Goal: Task Accomplishment & Management: Use online tool/utility

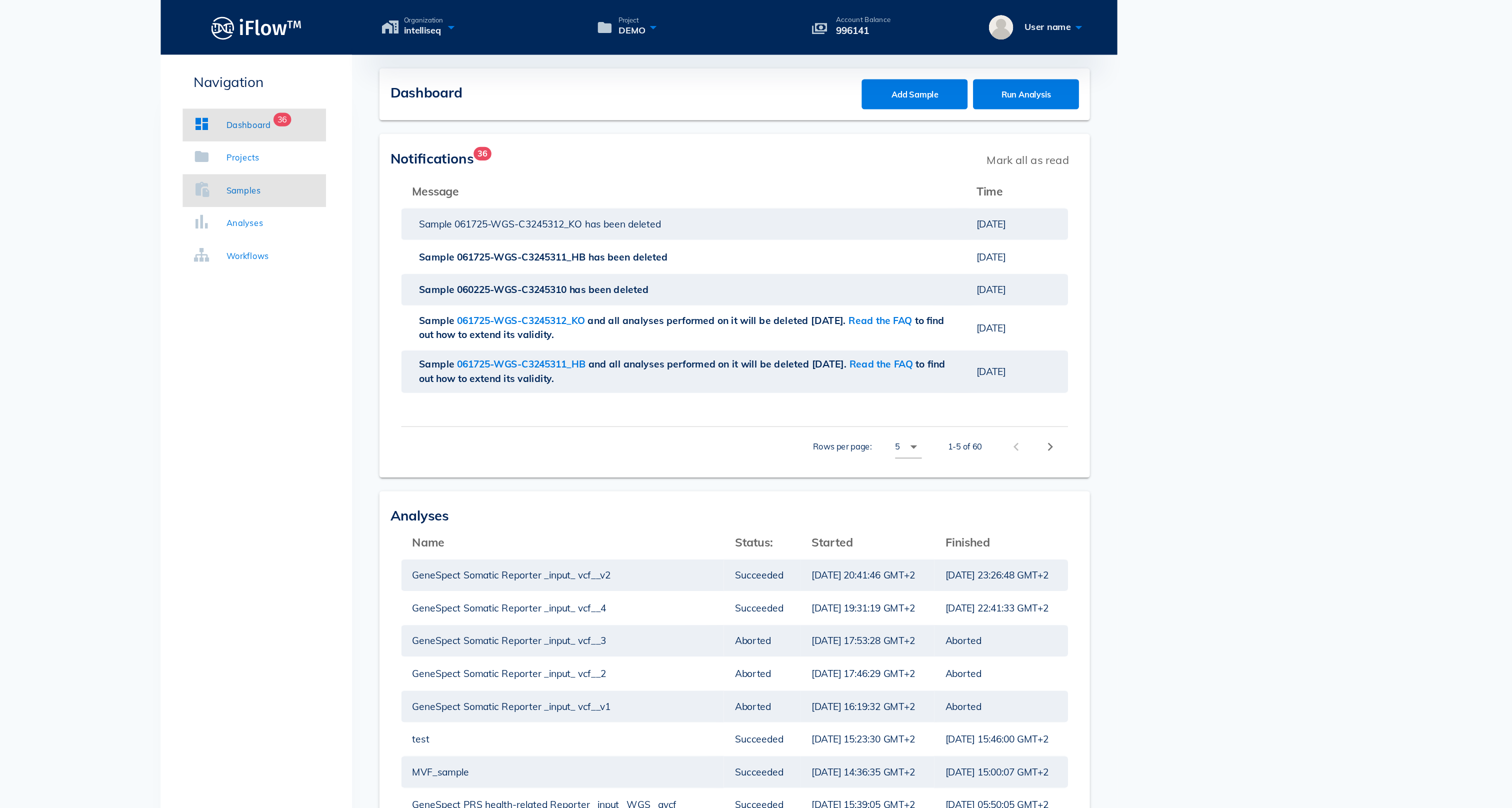
click at [454, 138] on div "Samples" at bounding box center [467, 139] width 26 height 10
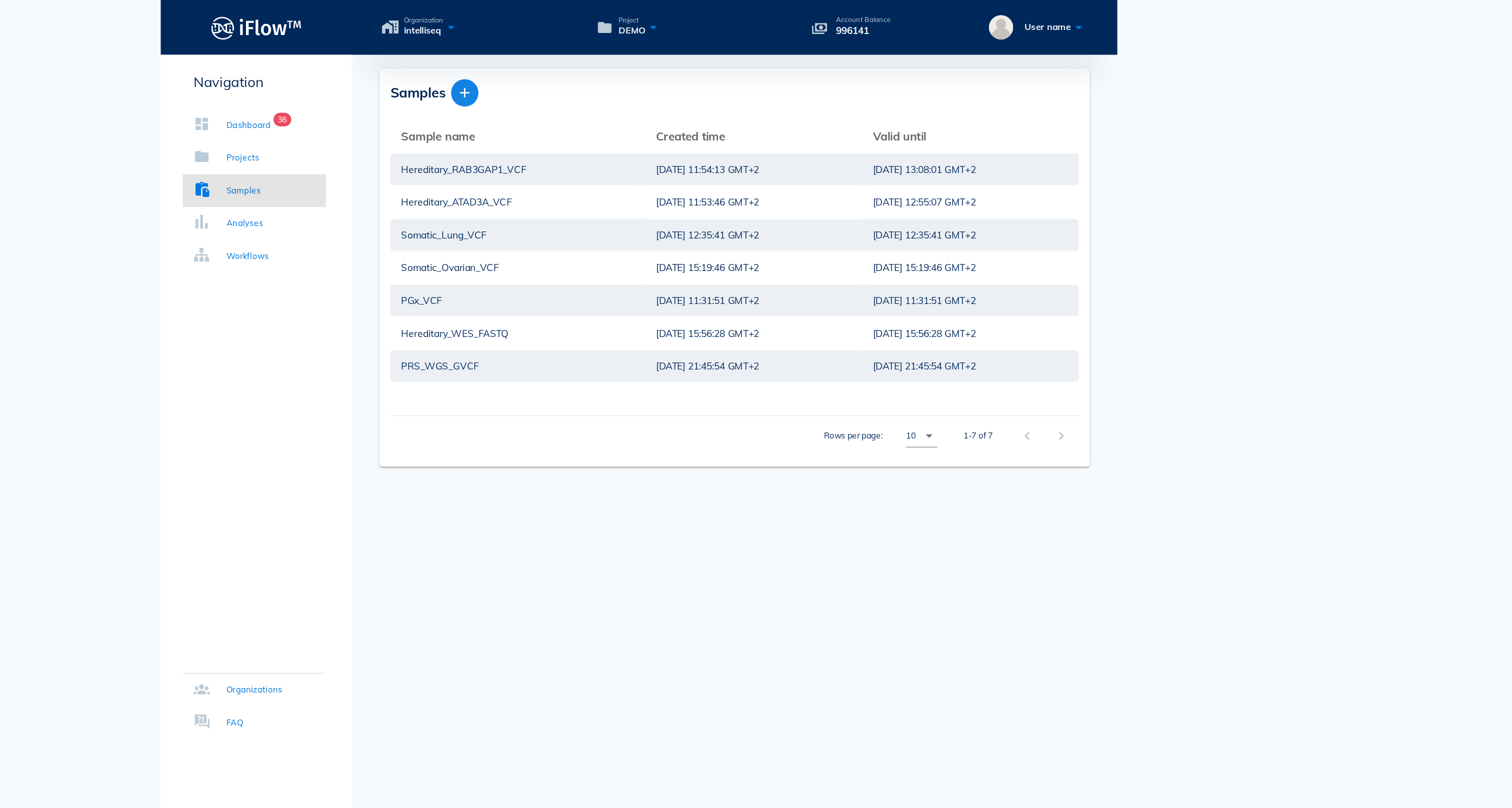
click at [622, 69] on icon "button" at bounding box center [628, 68] width 12 height 12
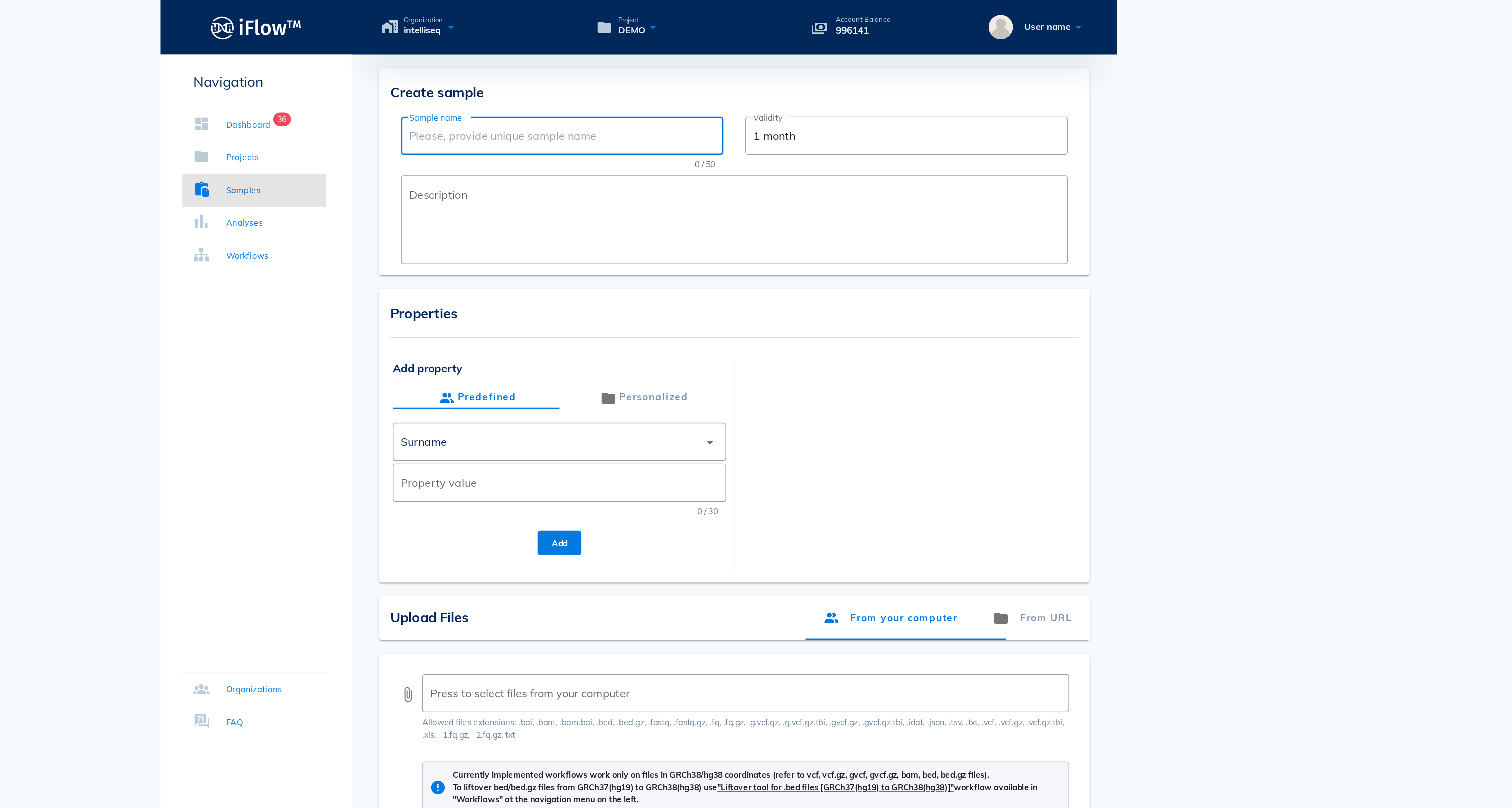
click at [588, 98] on input "Sample name" at bounding box center [700, 100] width 224 height 16
type input "ABC1"
click at [588, 163] on textarea "Description" at bounding box center [828, 163] width 482 height 60
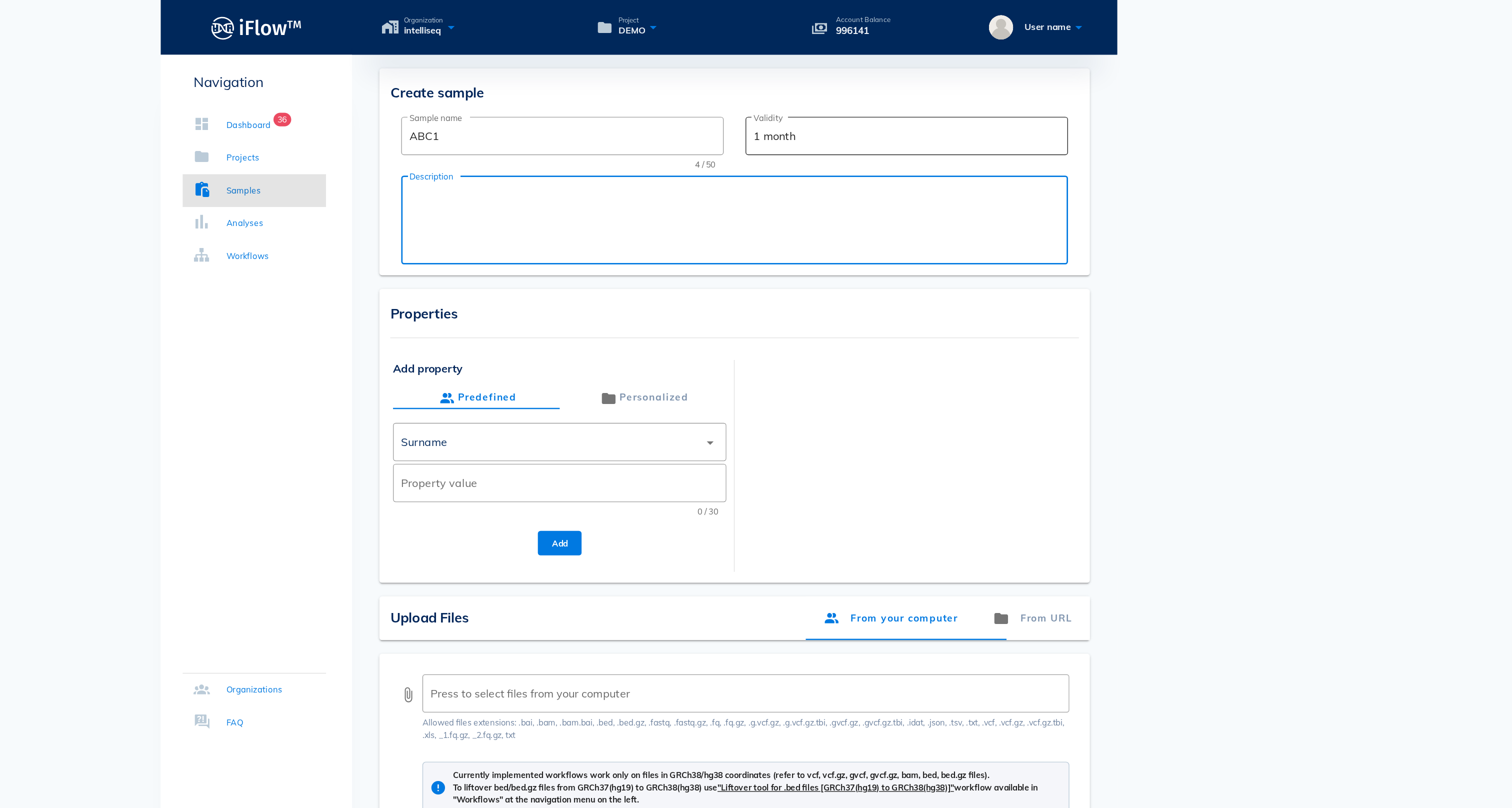
click at [841, 101] on input "1 month" at bounding box center [952, 100] width 224 height 16
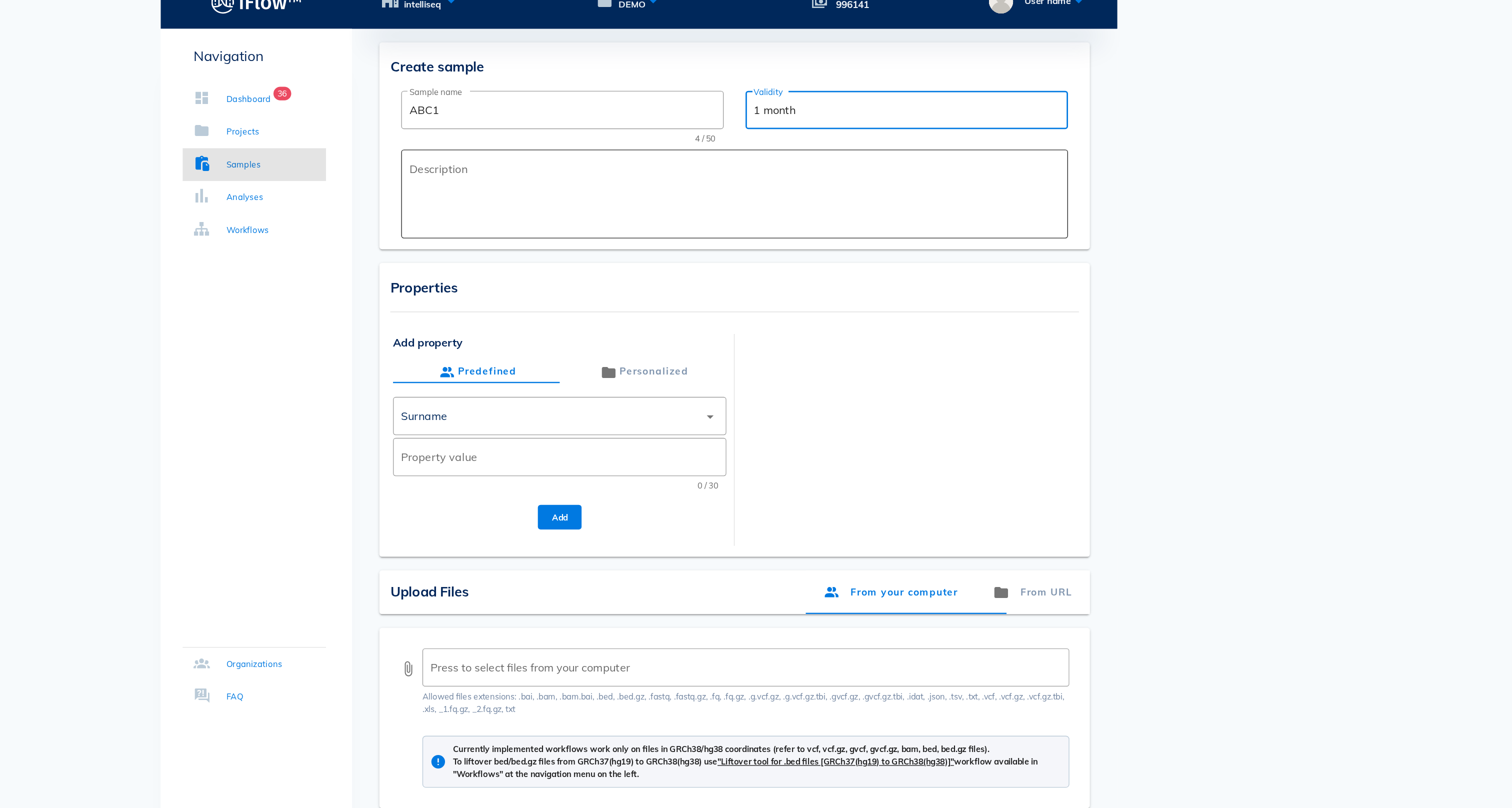
click at [588, 129] on div "Description" at bounding box center [828, 161] width 482 height 65
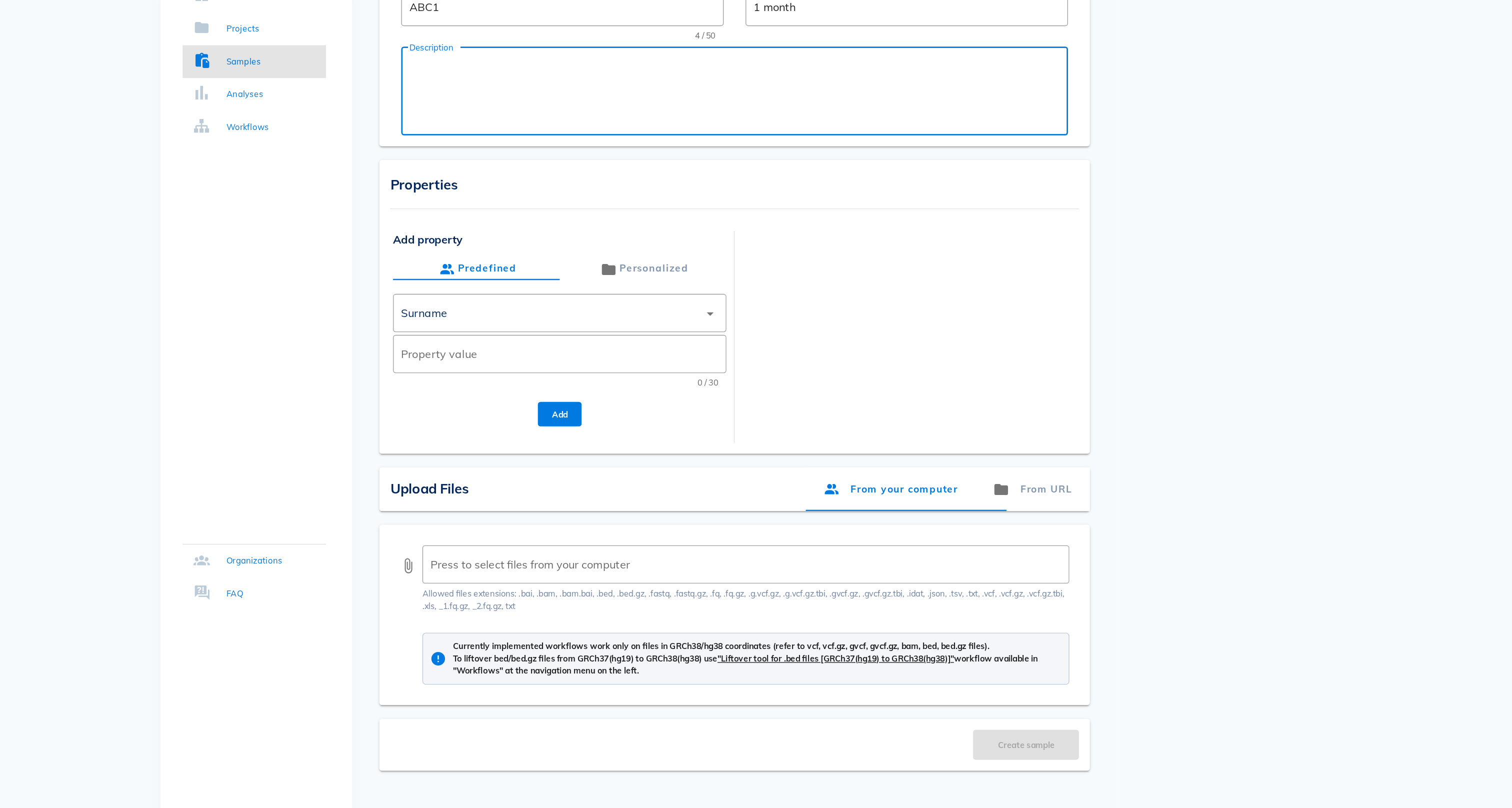
click at [574, 220] on div "Properties" at bounding box center [598, 229] width 49 height 18
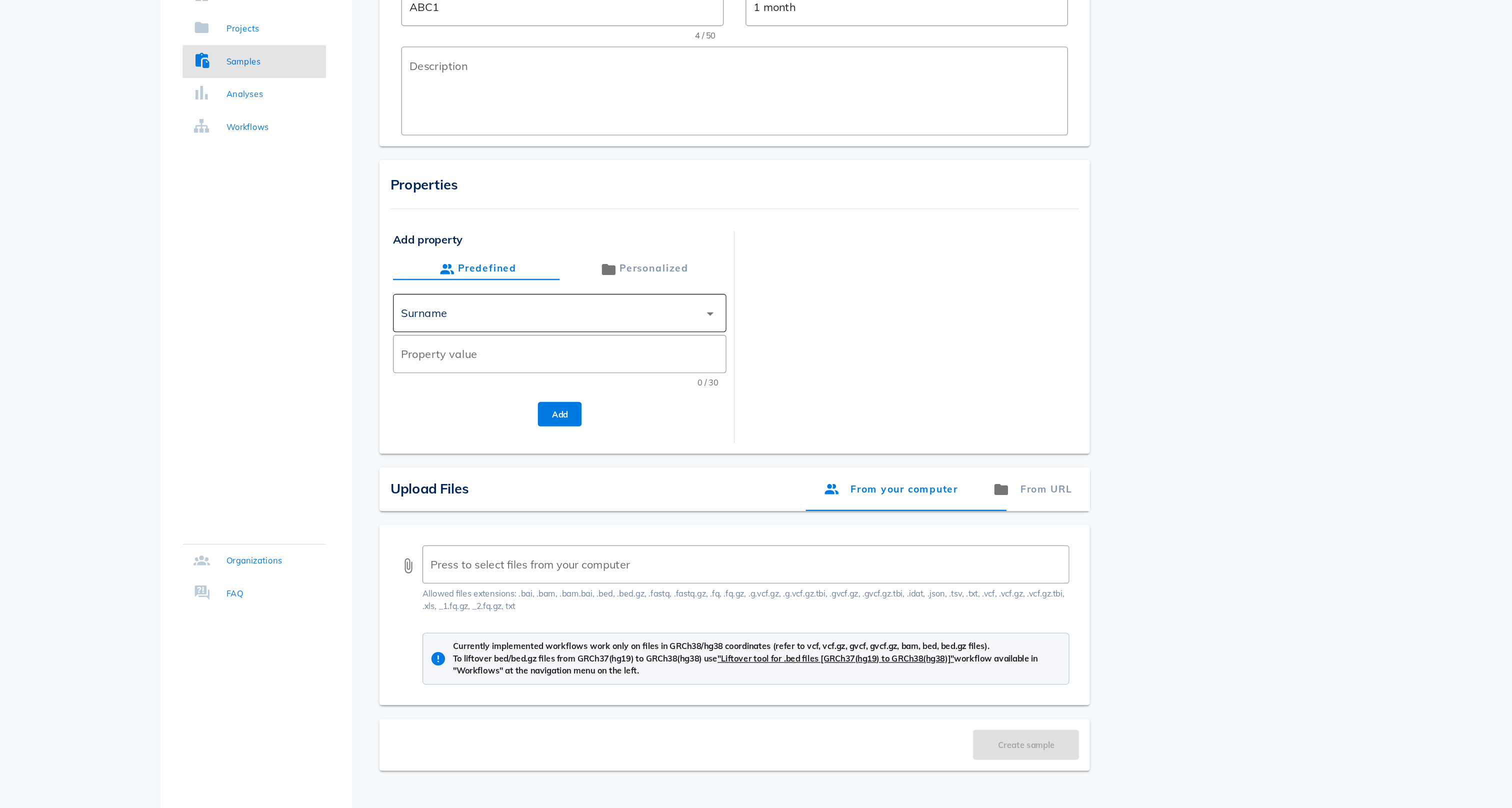
click at [582, 311] on div "Surname" at bounding box center [691, 324] width 218 height 24
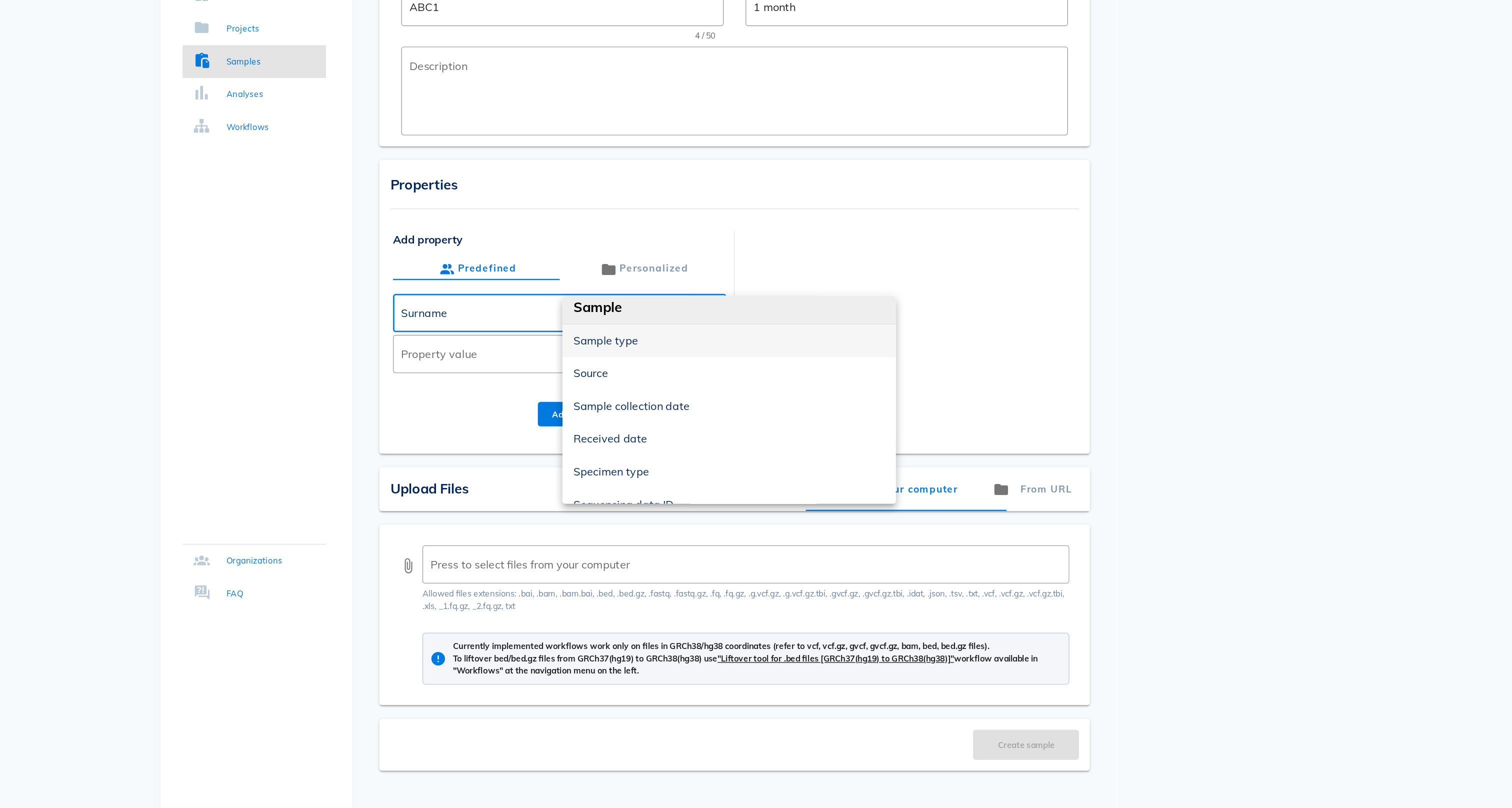
scroll to position [181, 0]
click at [832, 263] on div at bounding box center [953, 335] width 244 height 143
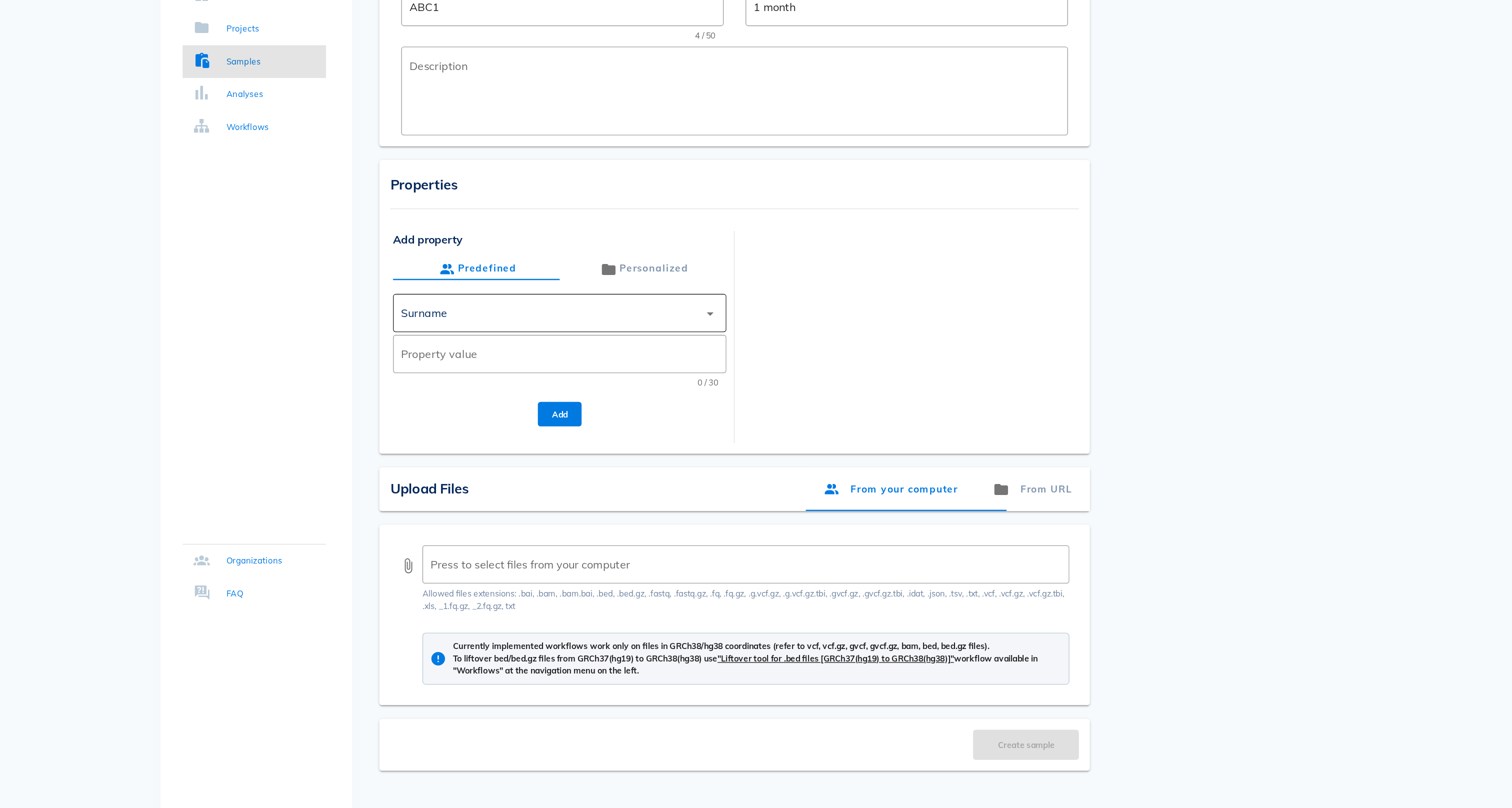
scroll to position [0, 0]
click at [582, 311] on div "Surname" at bounding box center [691, 324] width 218 height 24
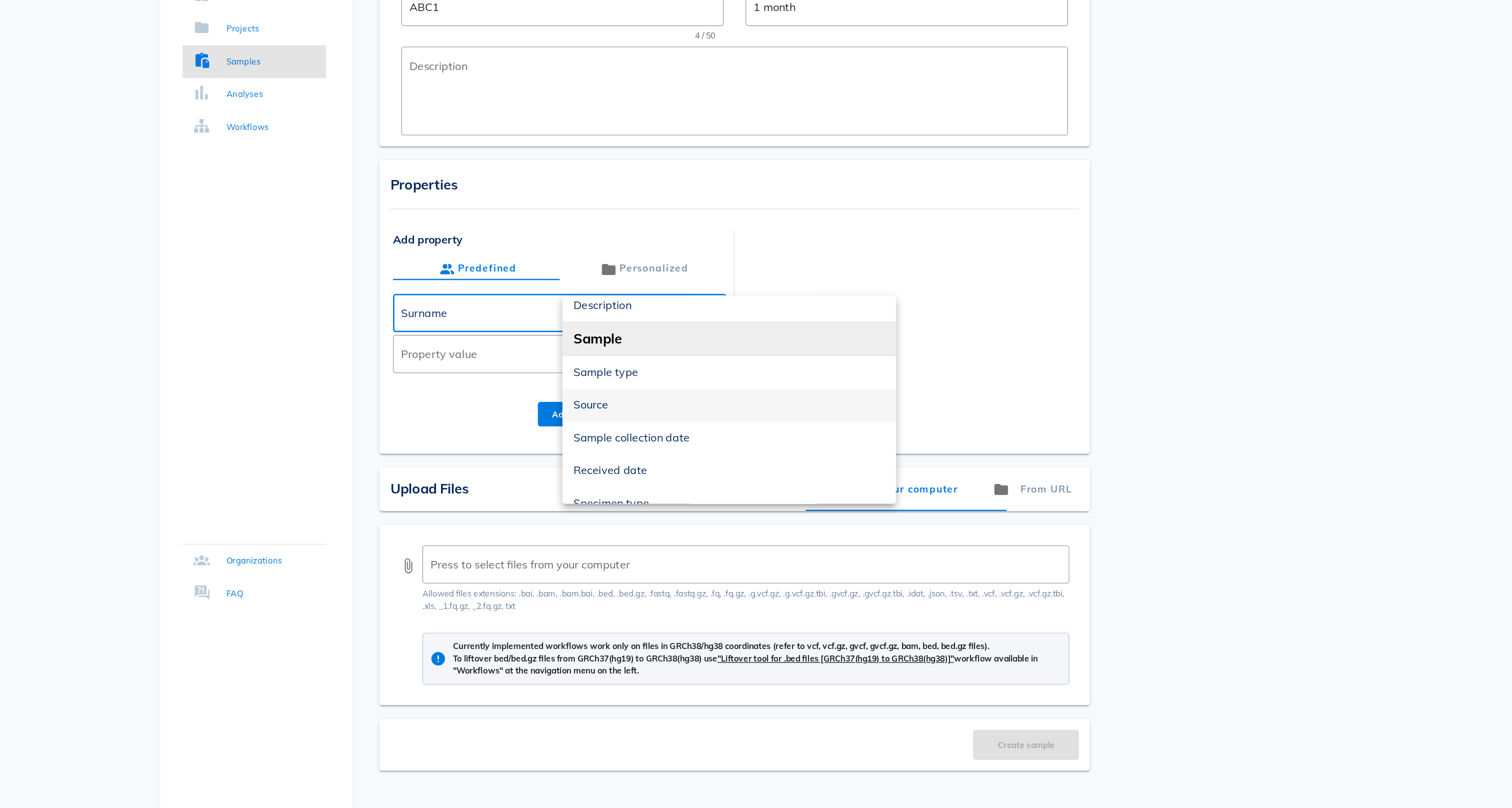
scroll to position [242, 0]
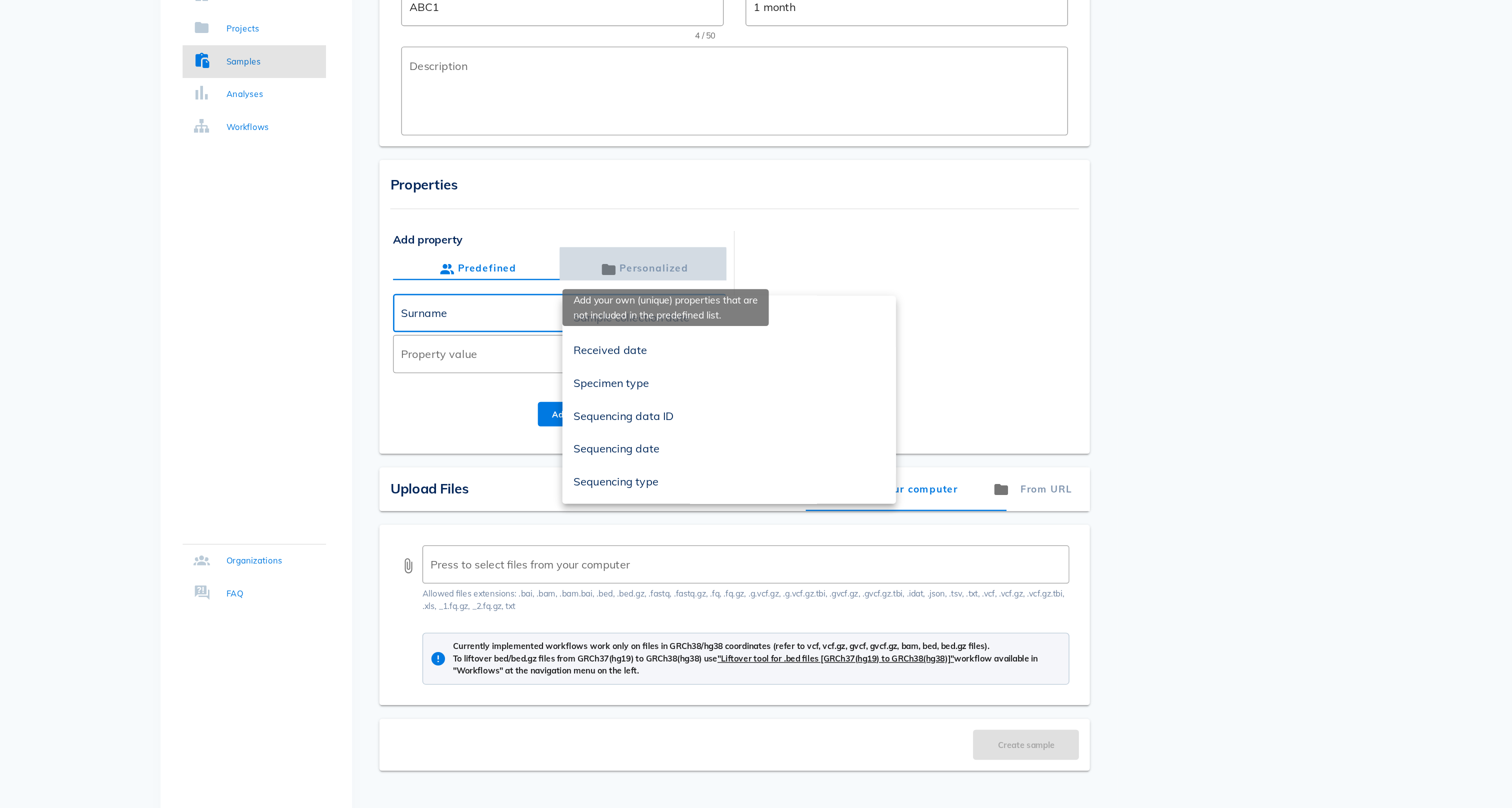
click at [726, 283] on div "Personalized" at bounding box center [759, 291] width 67 height 16
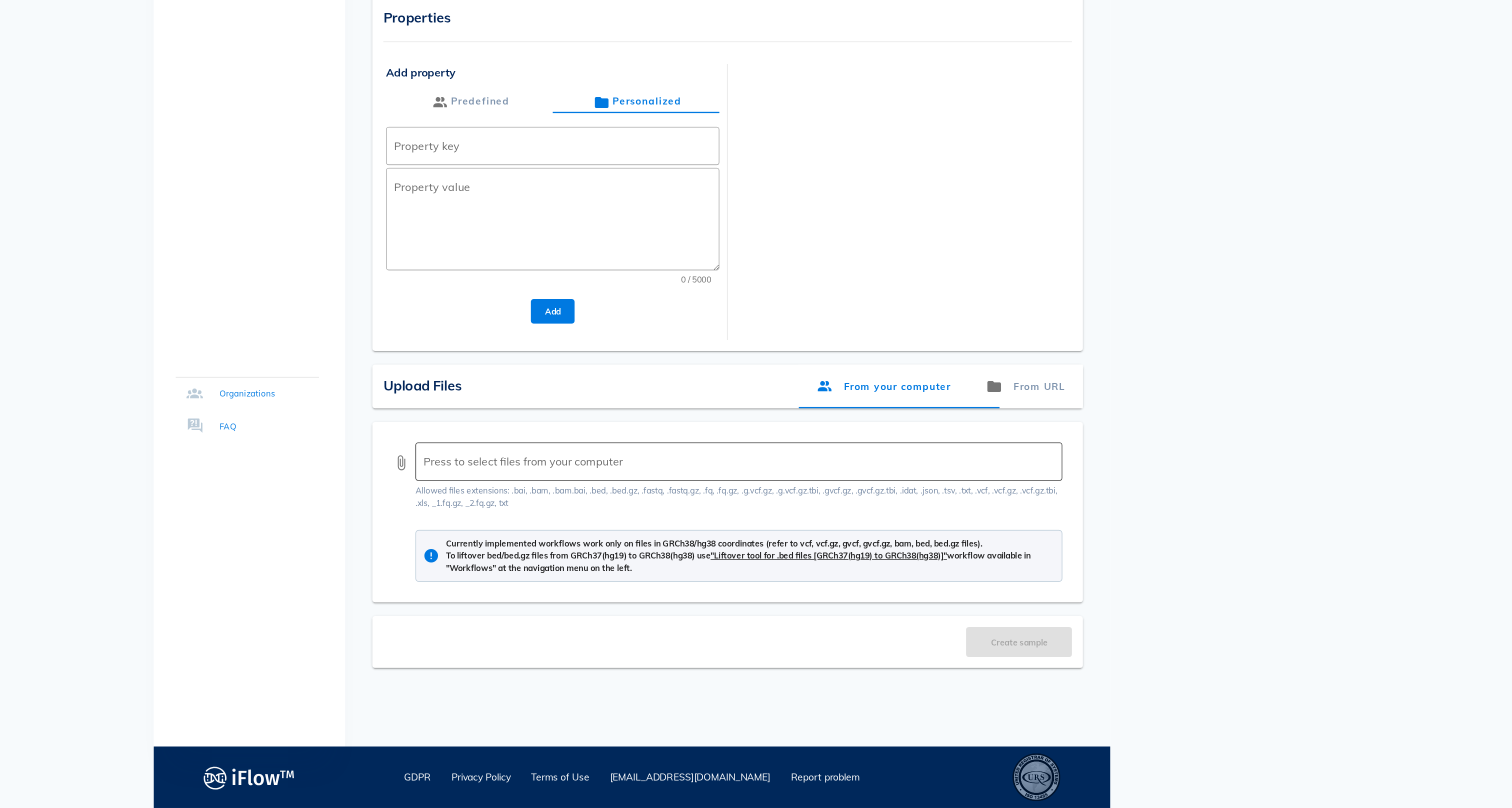
scroll to position [6, 0]
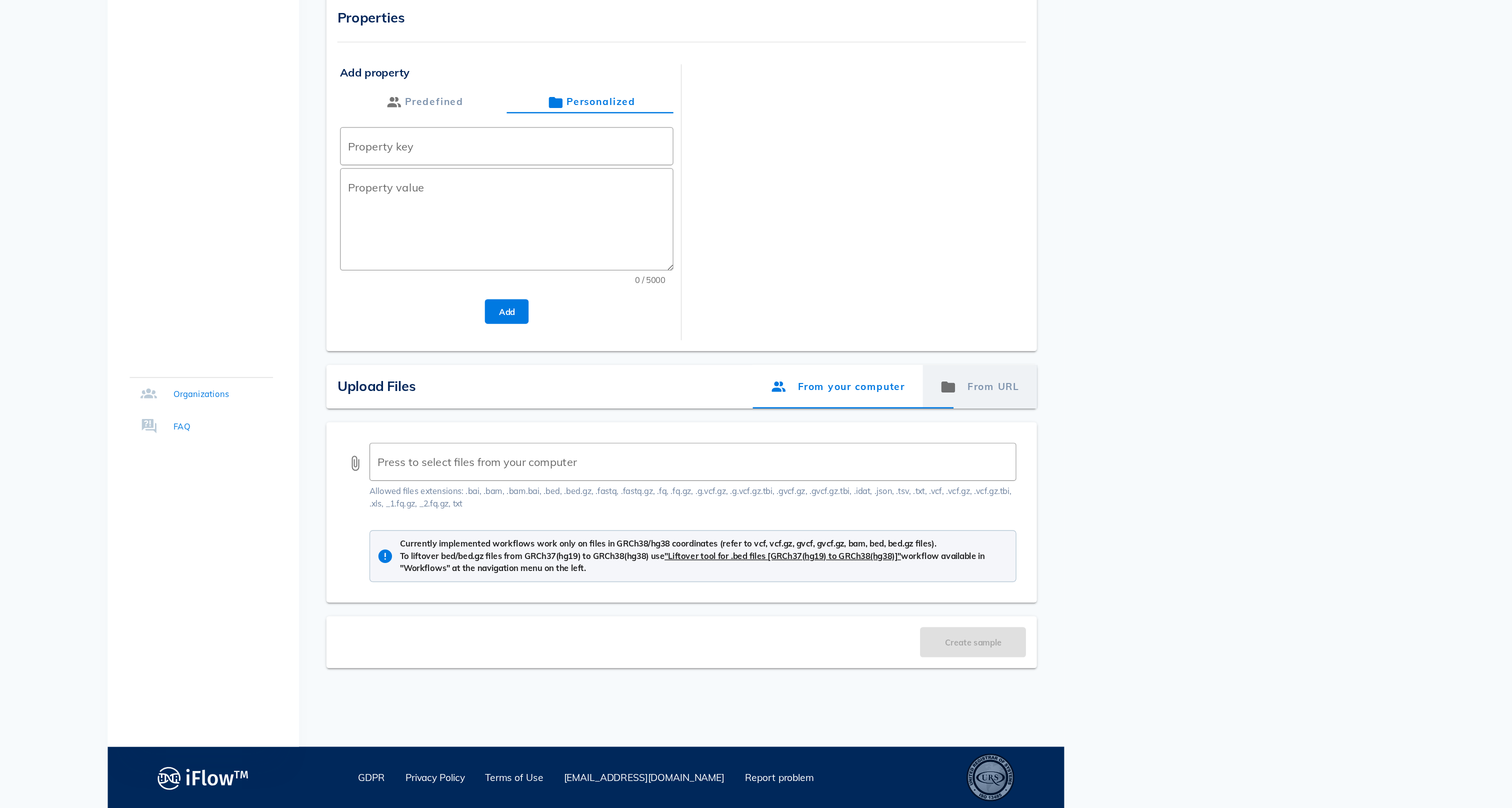
click at [1002, 484] on div "From URL" at bounding box center [1044, 500] width 84 height 32
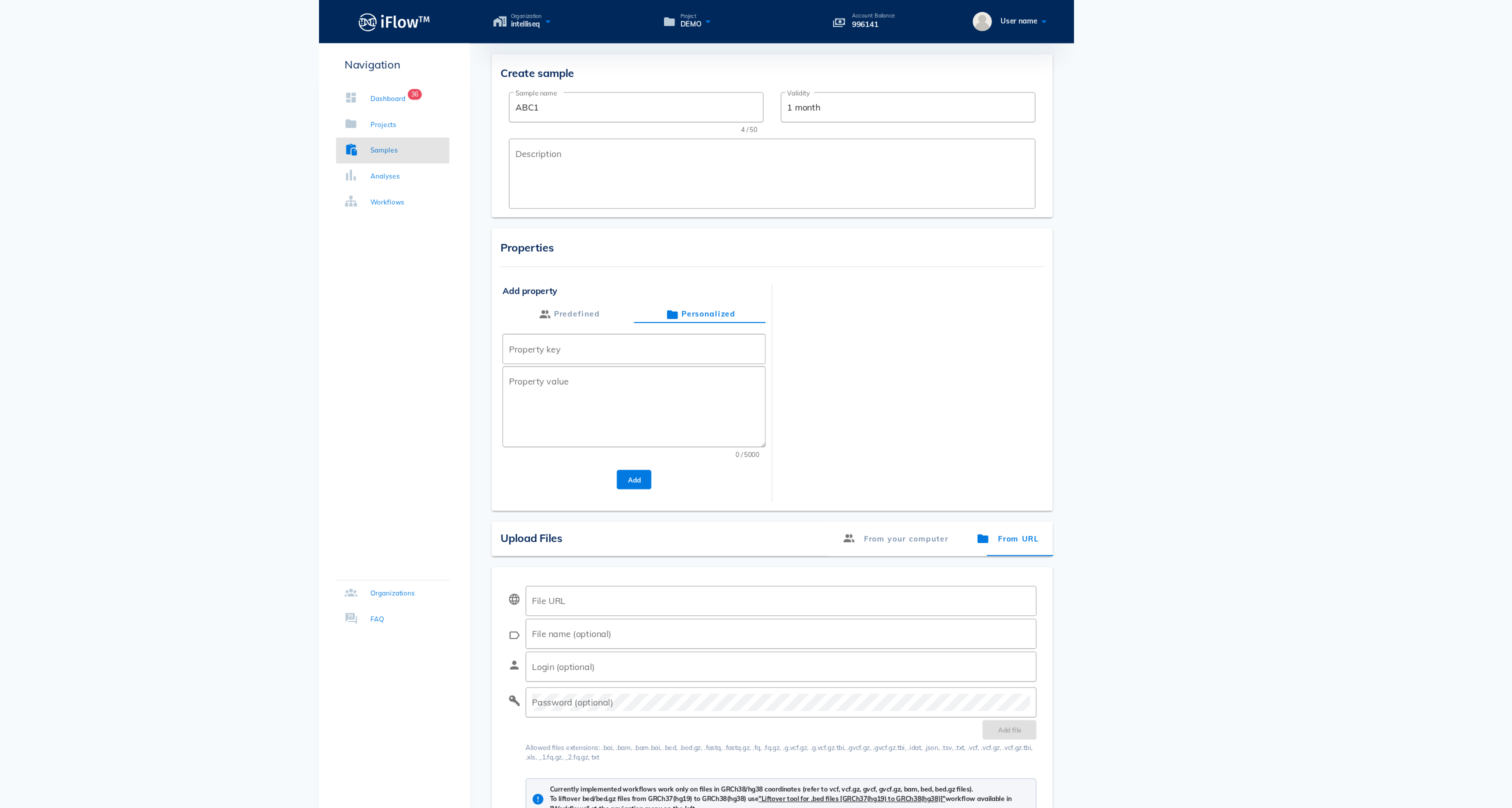
scroll to position [0, 0]
click at [454, 164] on div "Analyses" at bounding box center [468, 163] width 27 height 10
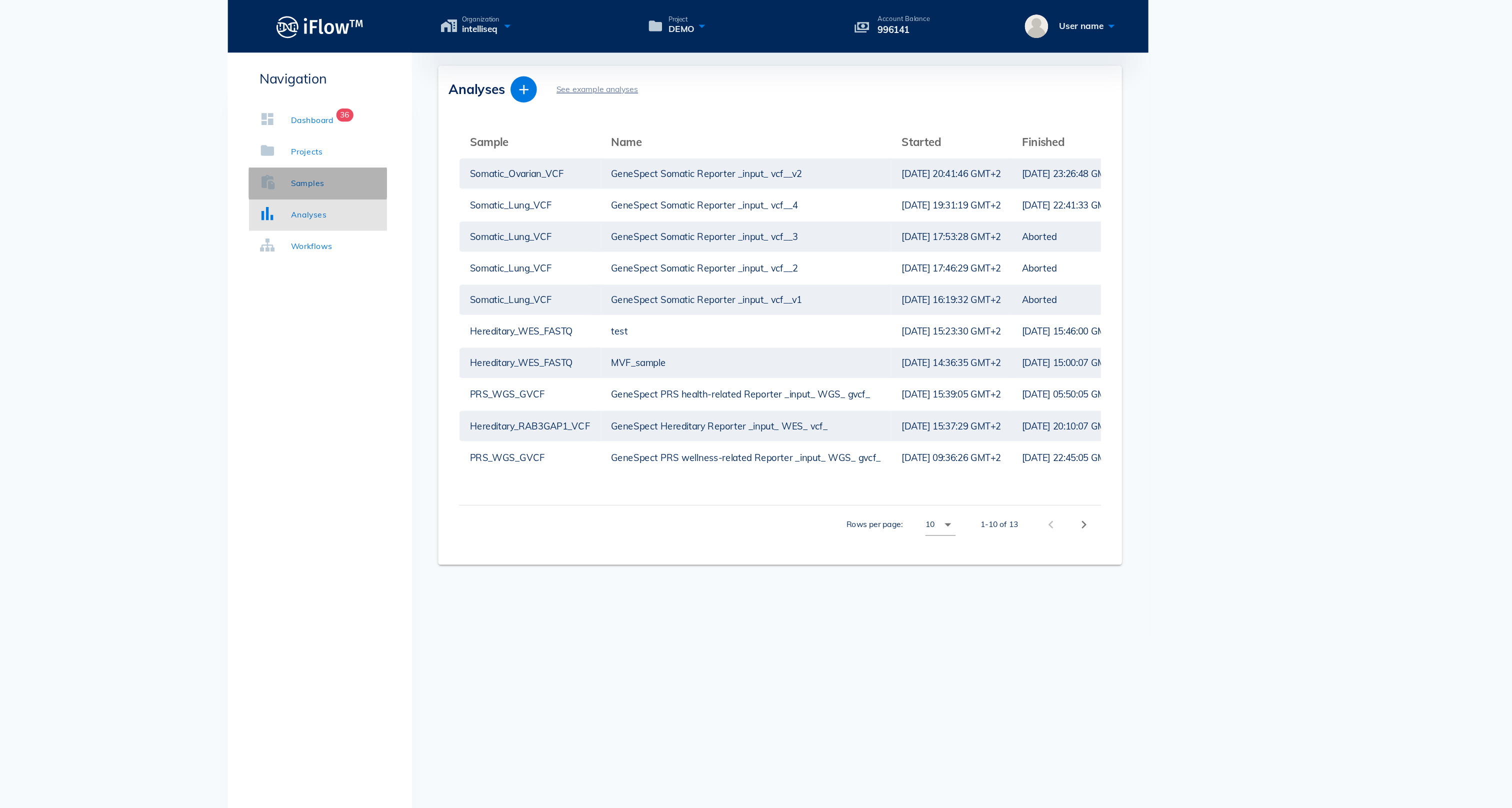
click at [454, 137] on div "Samples" at bounding box center [467, 139] width 26 height 10
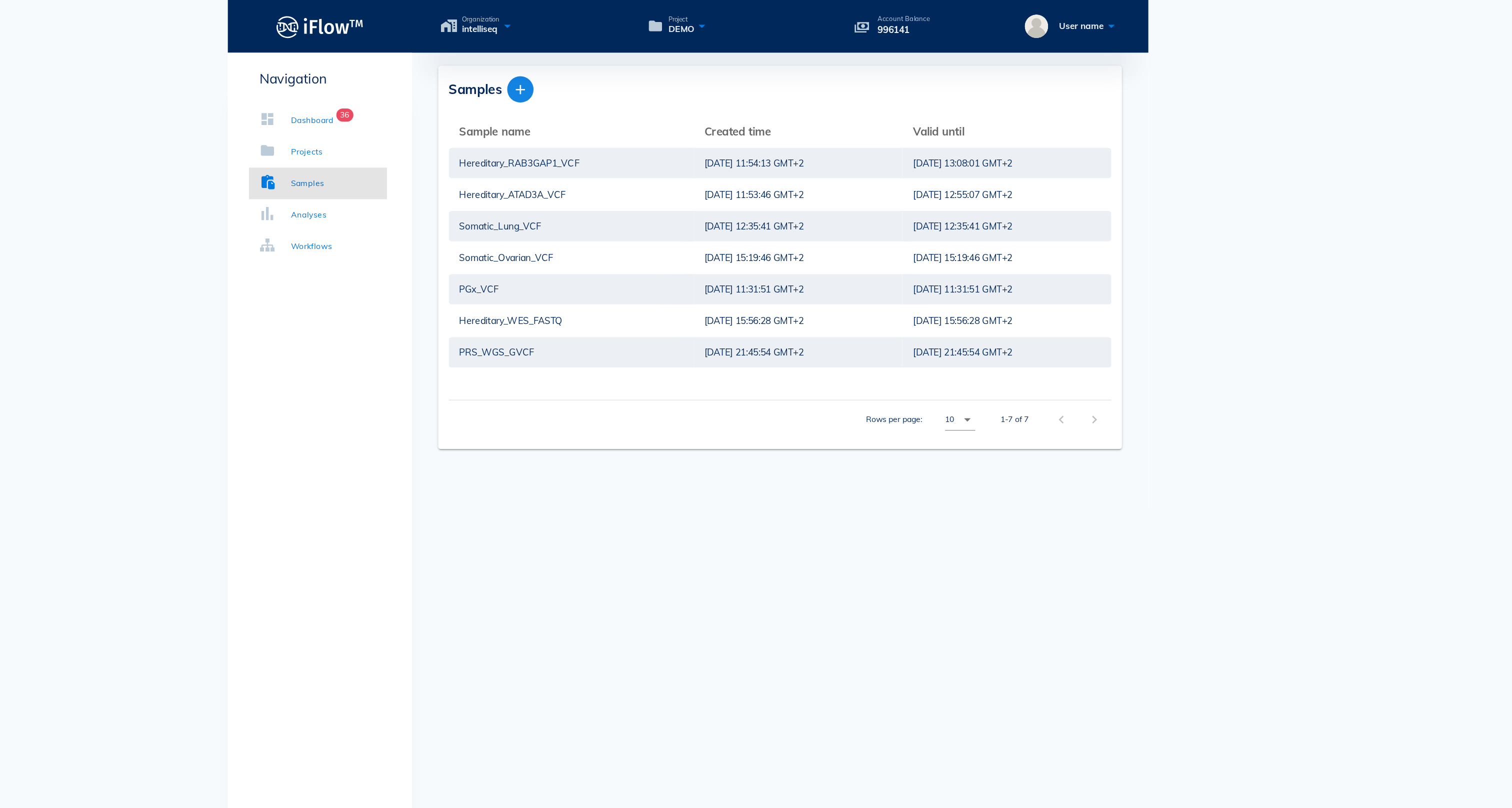
click at [622, 68] on icon "button" at bounding box center [628, 68] width 12 height 12
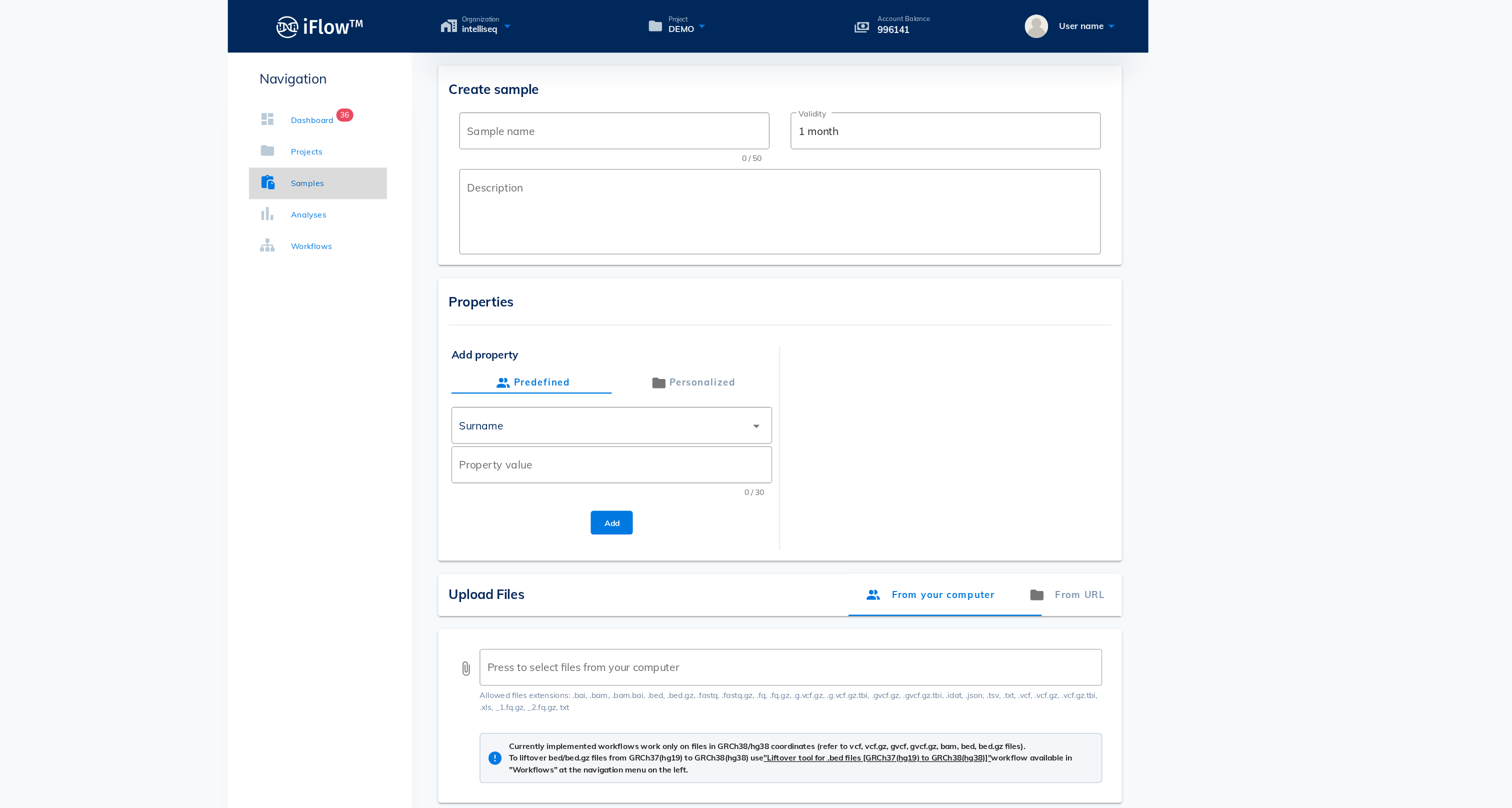
click at [454, 141] on div "Samples" at bounding box center [467, 139] width 26 height 10
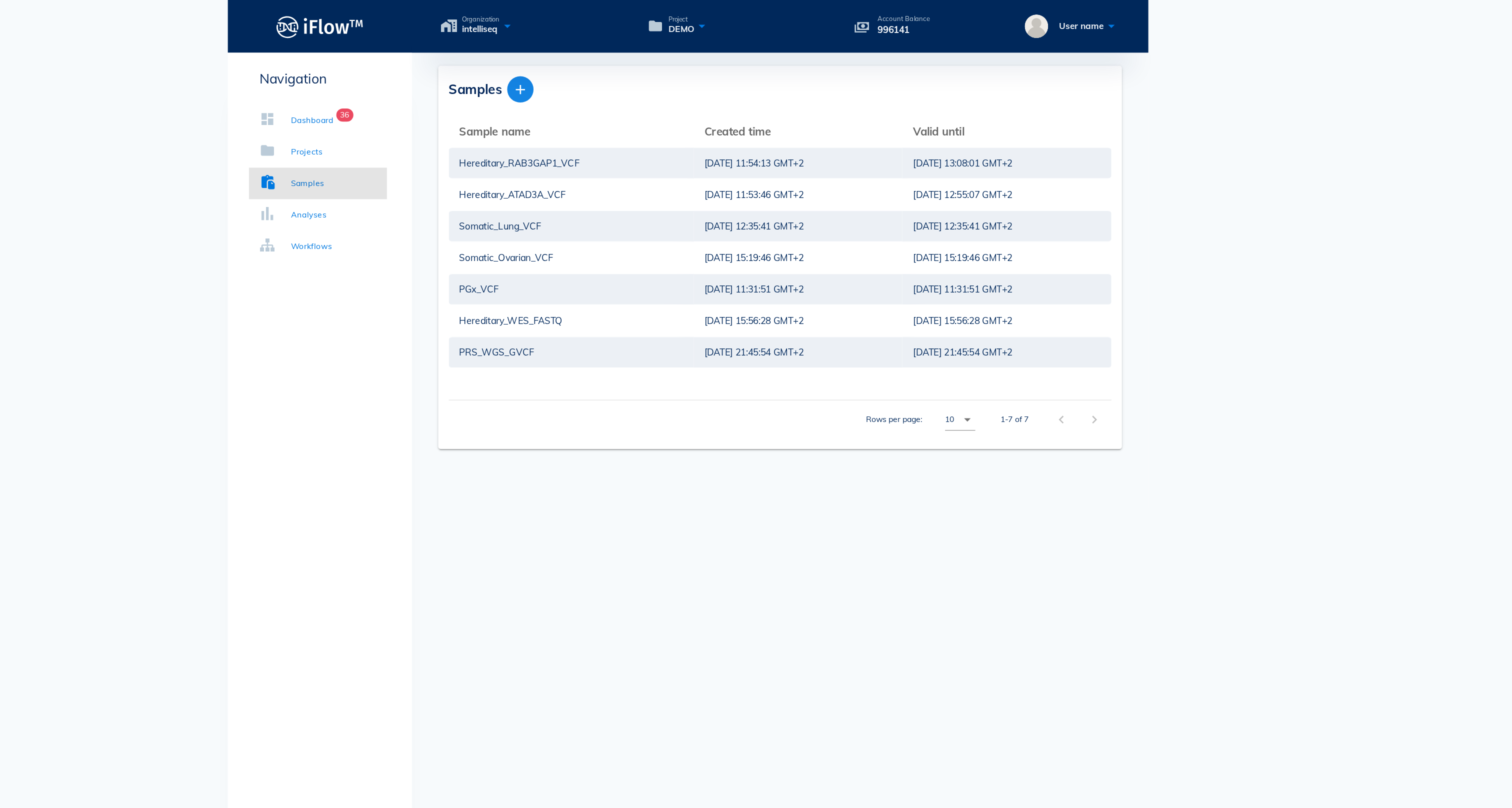
click at [622, 71] on icon "button" at bounding box center [628, 68] width 12 height 12
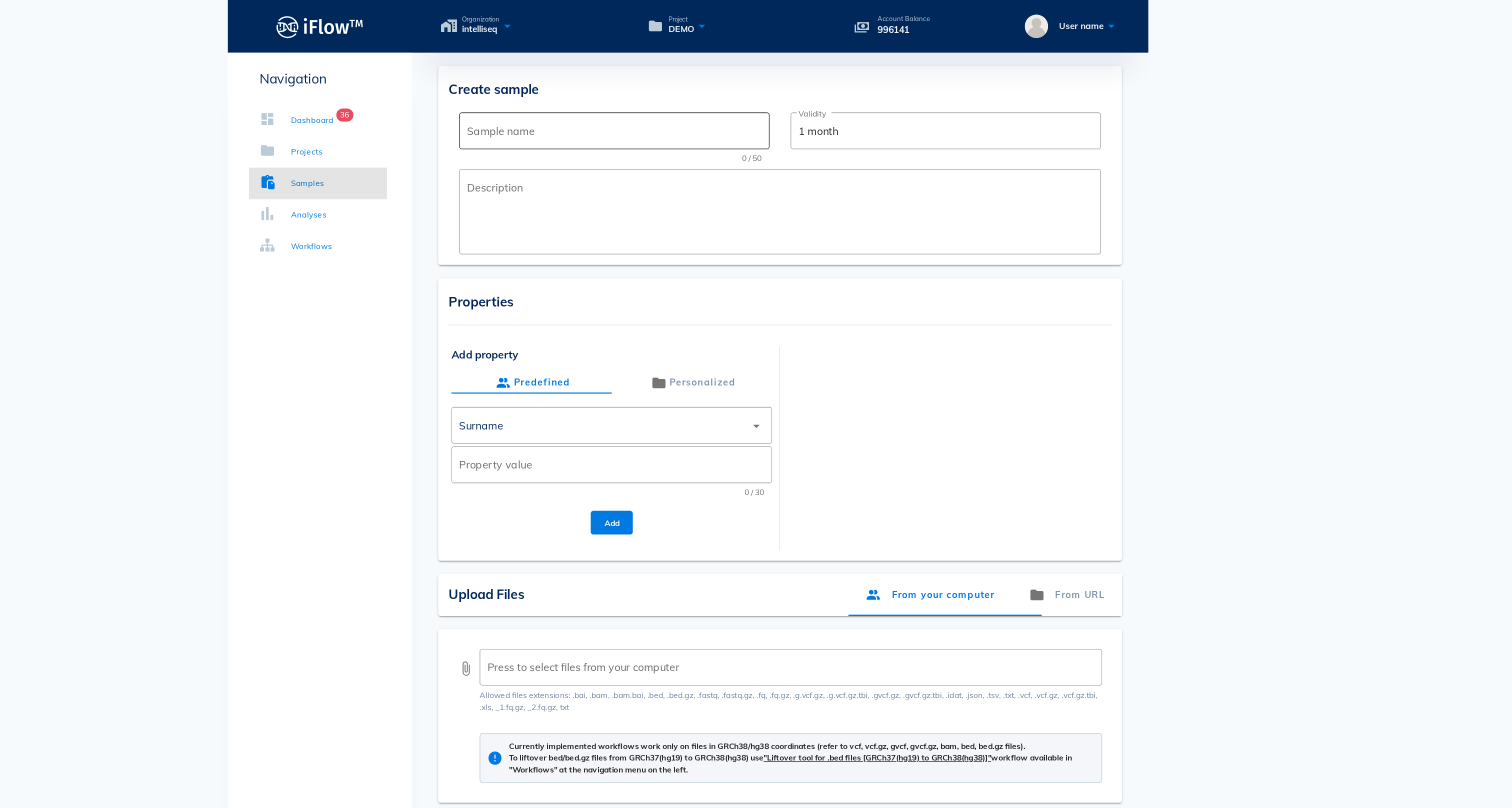
click at [588, 109] on div "Sample name" at bounding box center [700, 99] width 224 height 28
click at [454, 166] on div "Analyses" at bounding box center [468, 163] width 27 height 10
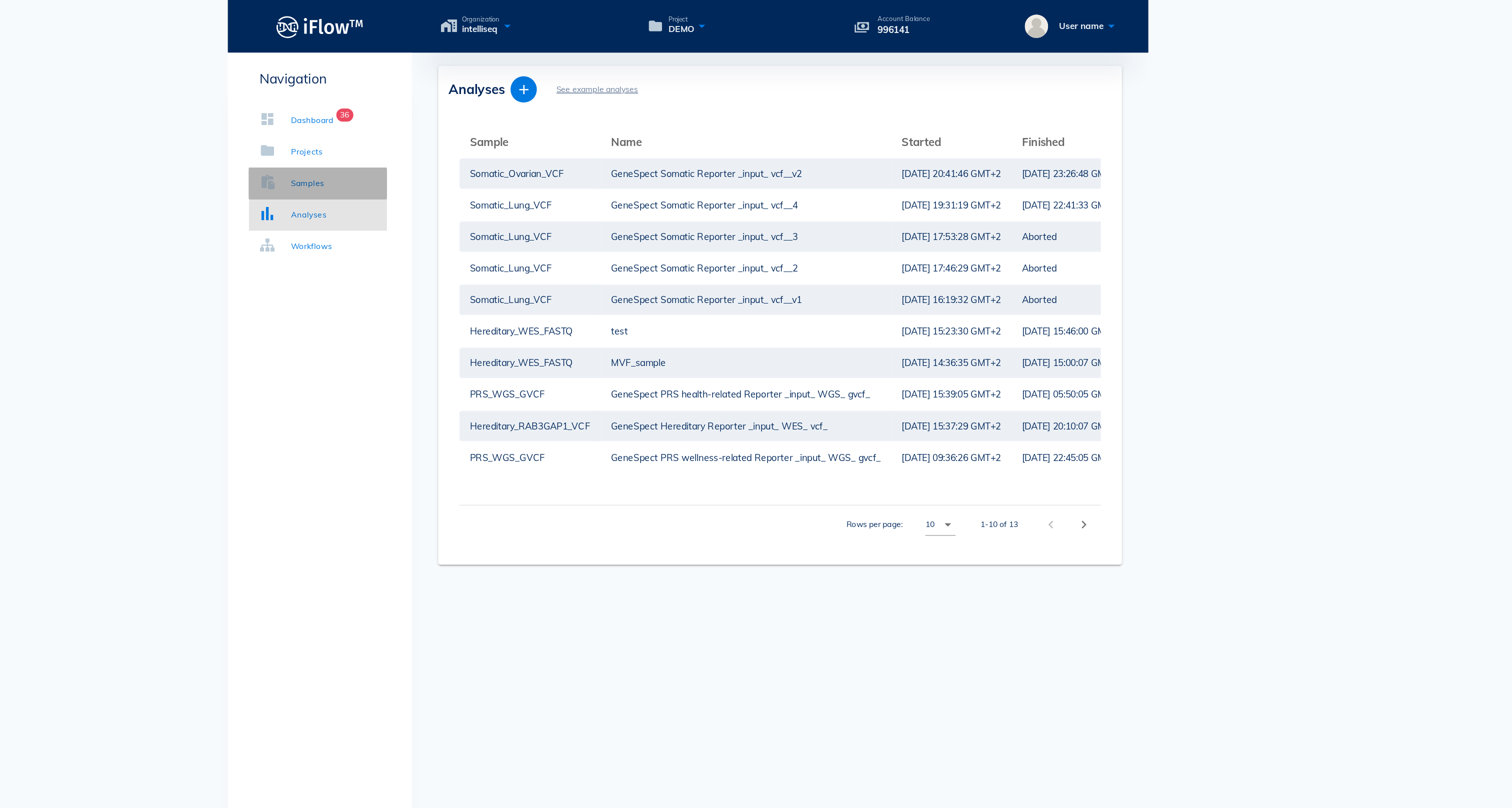
click at [454, 137] on div "Samples" at bounding box center [467, 139] width 26 height 10
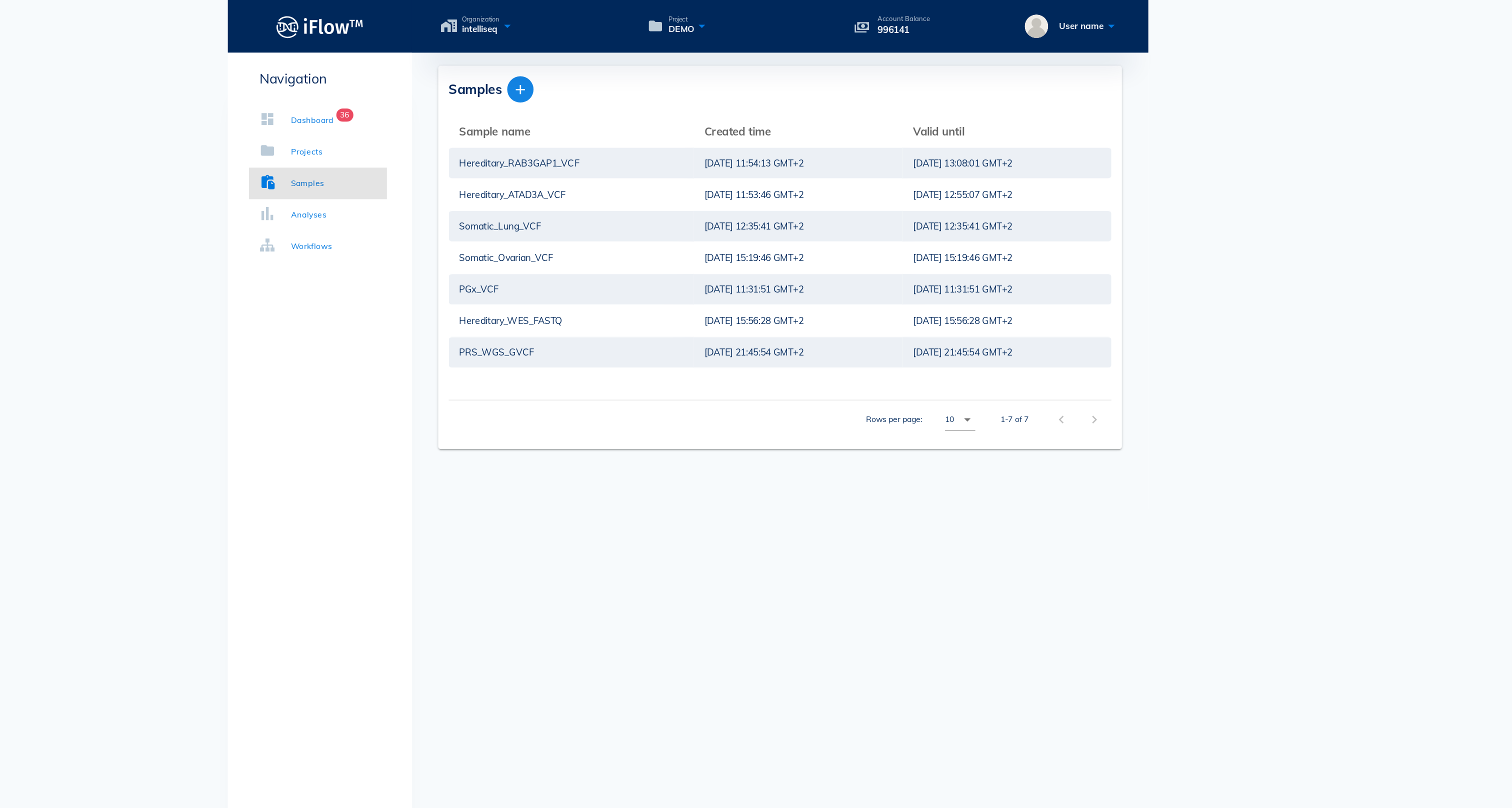
click at [622, 63] on icon "button" at bounding box center [628, 68] width 12 height 12
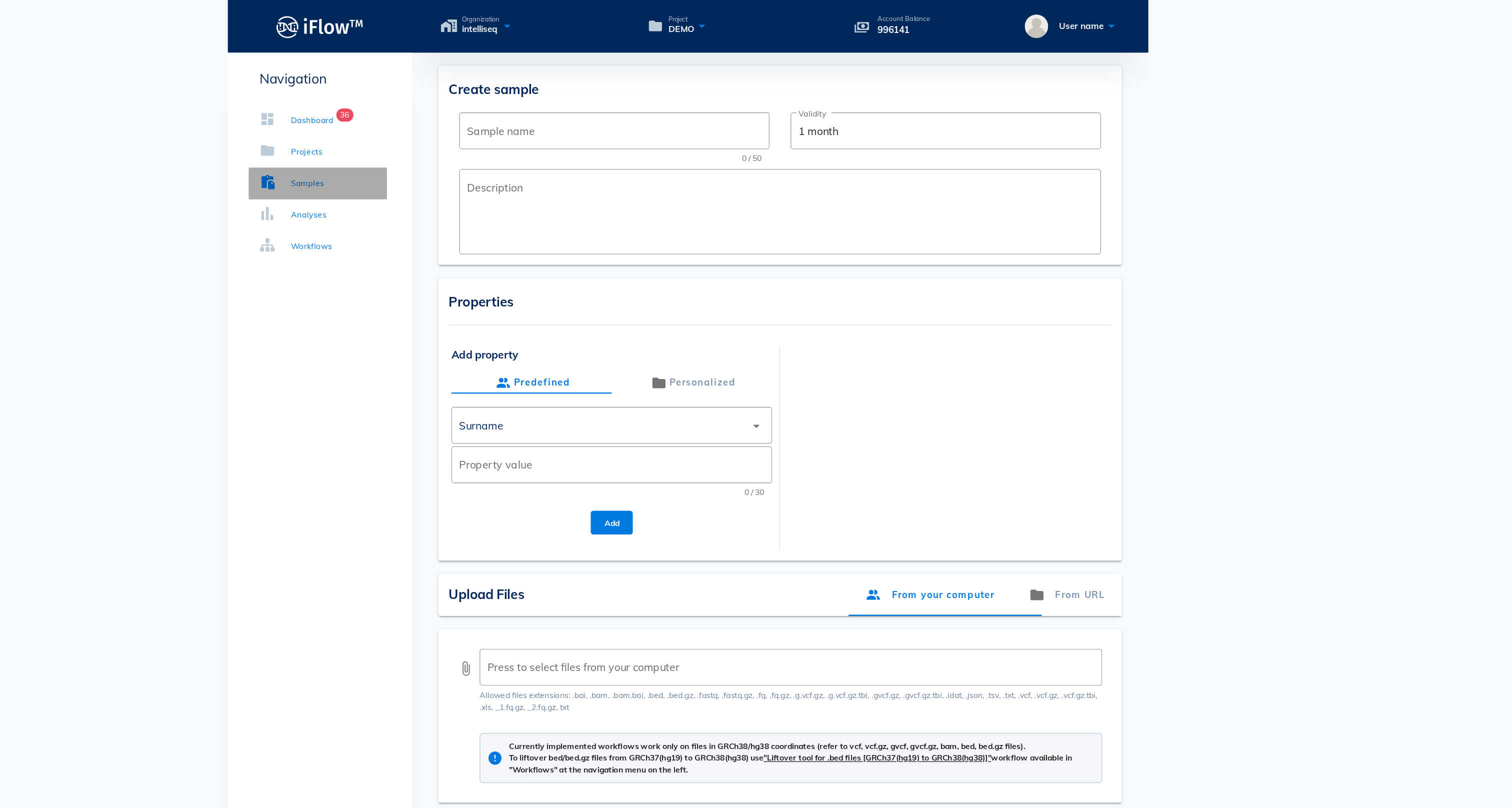
click at [422, 145] on link "Samples" at bounding box center [474, 139] width 105 height 24
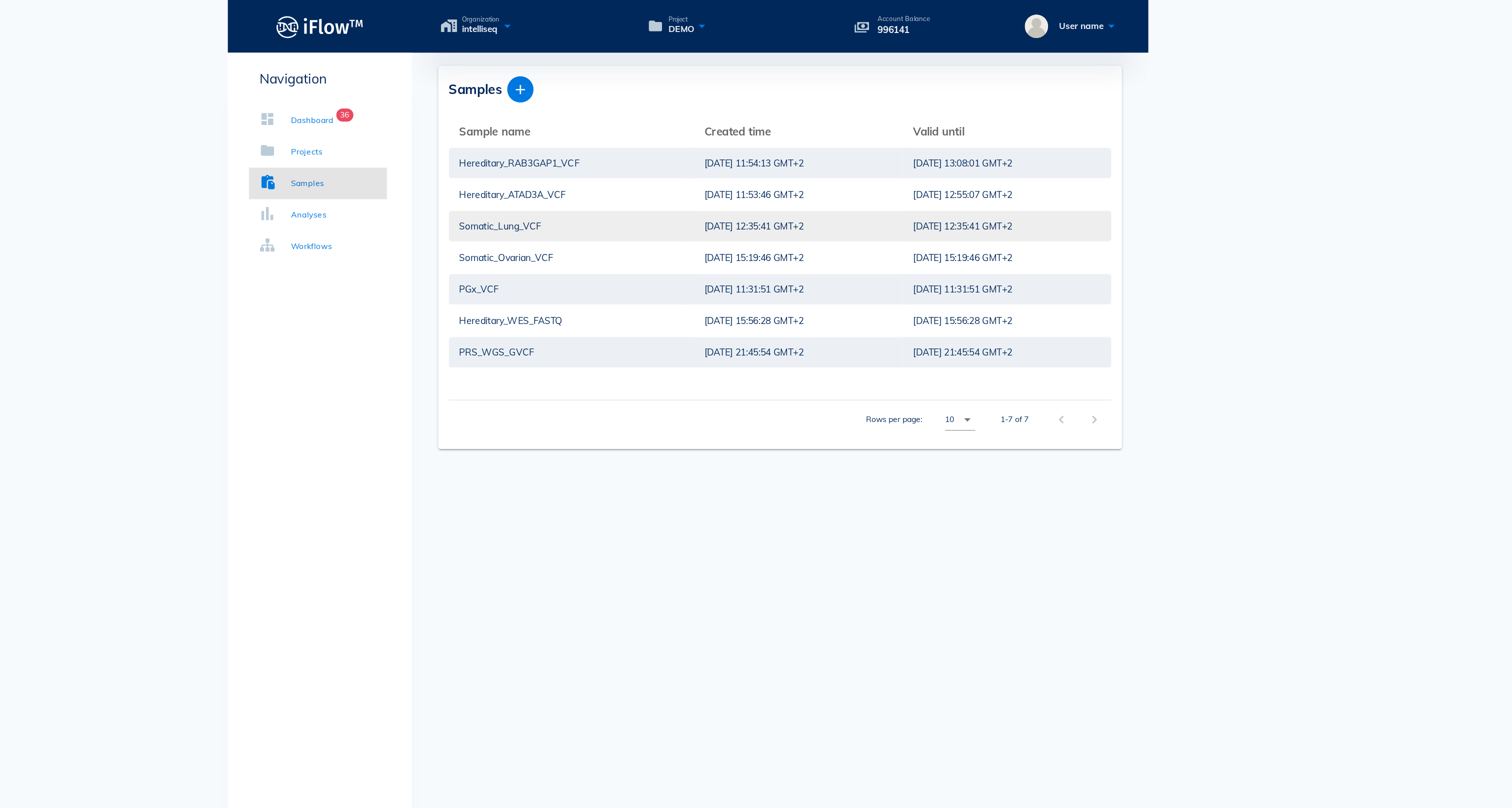
click at [582, 178] on div "Somatic_Lung_VCF" at bounding box center [667, 171] width 171 height 23
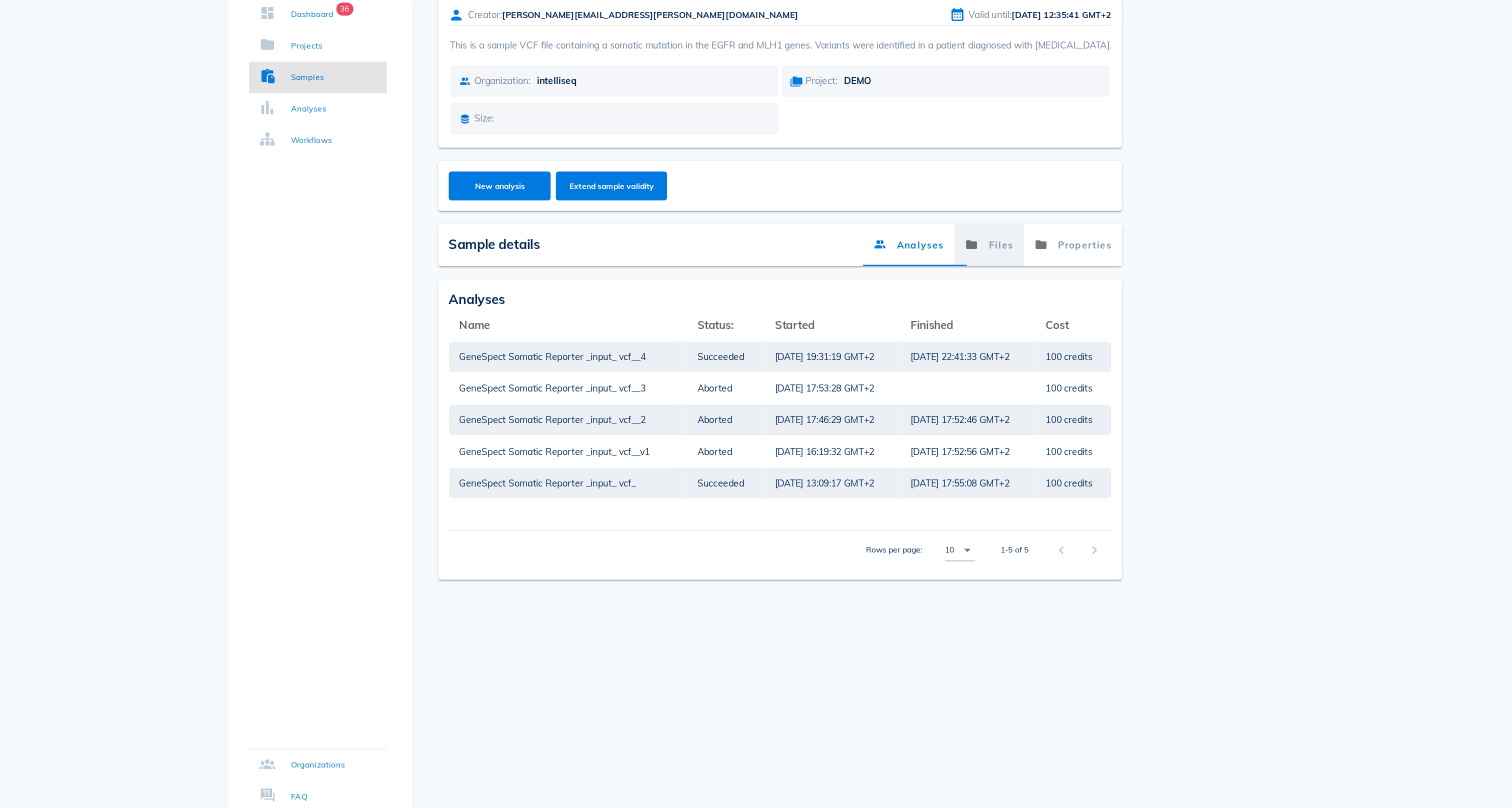
click at [959, 251] on link "Files" at bounding box center [985, 267] width 53 height 32
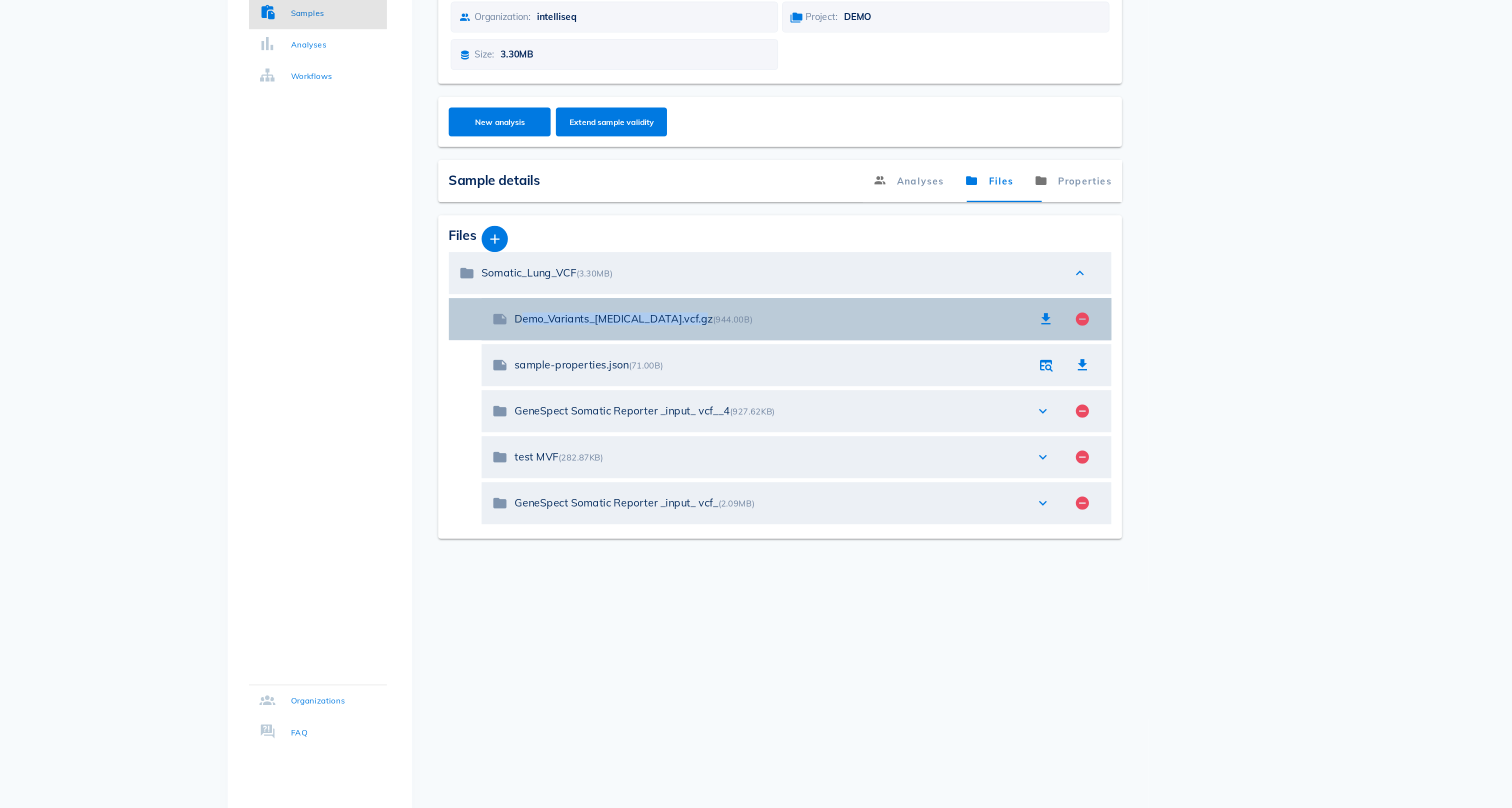
drag, startPoint x: 536, startPoint y: 266, endPoint x: 389, endPoint y: 266, distance: 147.0
click at [599, 356] on div "note Demo_Variants_[MEDICAL_DATA].vcf.gz (944.00B) remove_circle" at bounding box center [838, 372] width 479 height 32
drag, startPoint x: 389, startPoint y: 266, endPoint x: 535, endPoint y: 266, distance: 146.0
click at [599, 356] on div "note Demo_Variants_[MEDICAL_DATA].vcf.gz (944.00B) remove_circle" at bounding box center [838, 372] width 479 height 32
drag, startPoint x: 535, startPoint y: 266, endPoint x: 380, endPoint y: 268, distance: 155.0
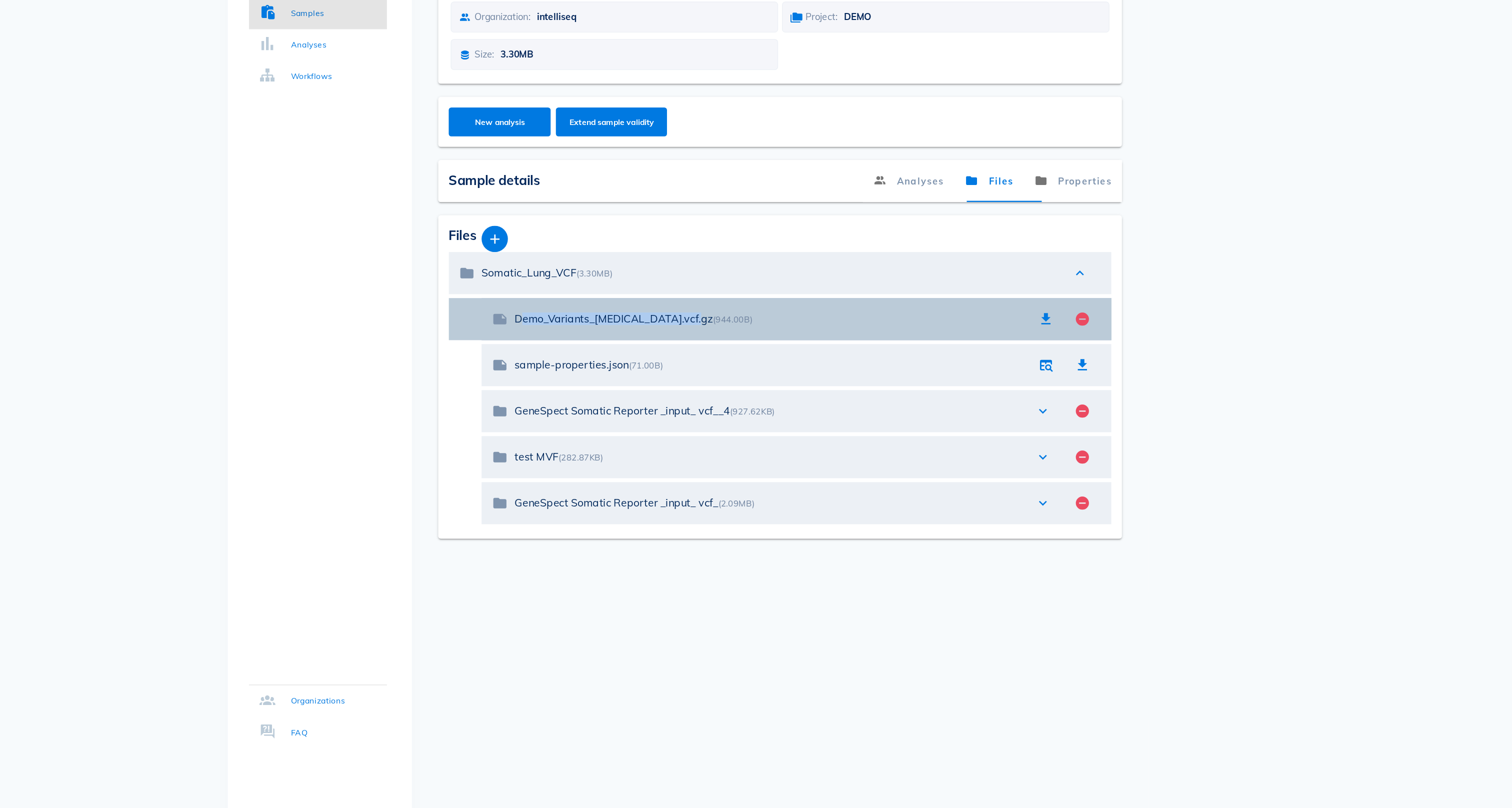
click at [599, 356] on div "note Demo_Variants_[MEDICAL_DATA].vcf.gz (944.00B) remove_circle" at bounding box center [838, 372] width 479 height 32
drag, startPoint x: 393, startPoint y: 266, endPoint x: 538, endPoint y: 266, distance: 145.0
click at [624, 367] on div "Demo_Variants_[MEDICAL_DATA].vcf.gz (944.00B)" at bounding box center [819, 372] width 390 height 10
drag, startPoint x: 538, startPoint y: 266, endPoint x: 394, endPoint y: 266, distance: 144.0
click at [624, 367] on div "Demo_Variants_[MEDICAL_DATA].vcf.gz (944.00B)" at bounding box center [819, 372] width 390 height 10
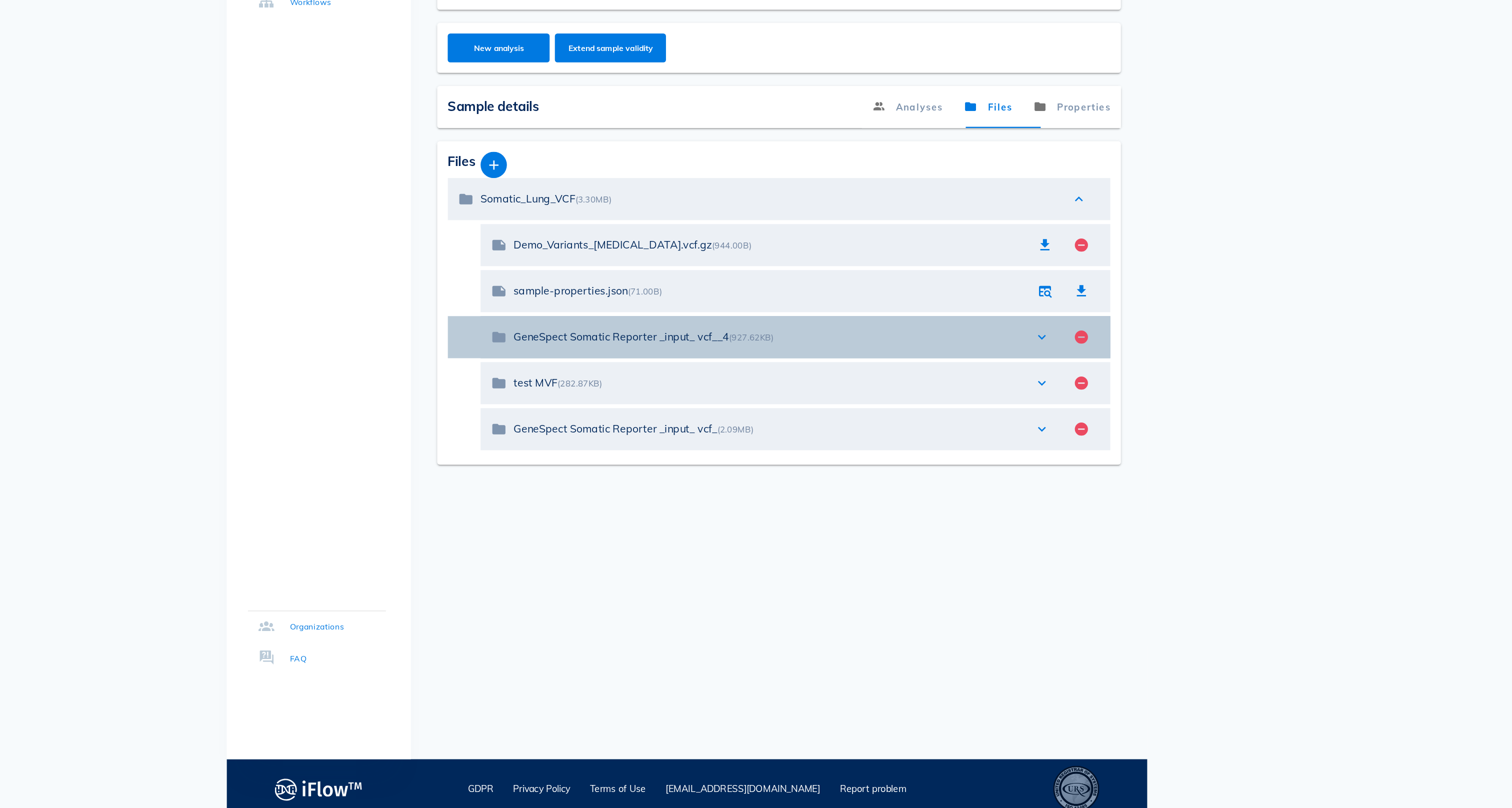
click at [1020, 436] on icon "expand_more" at bounding box center [1026, 442] width 12 height 12
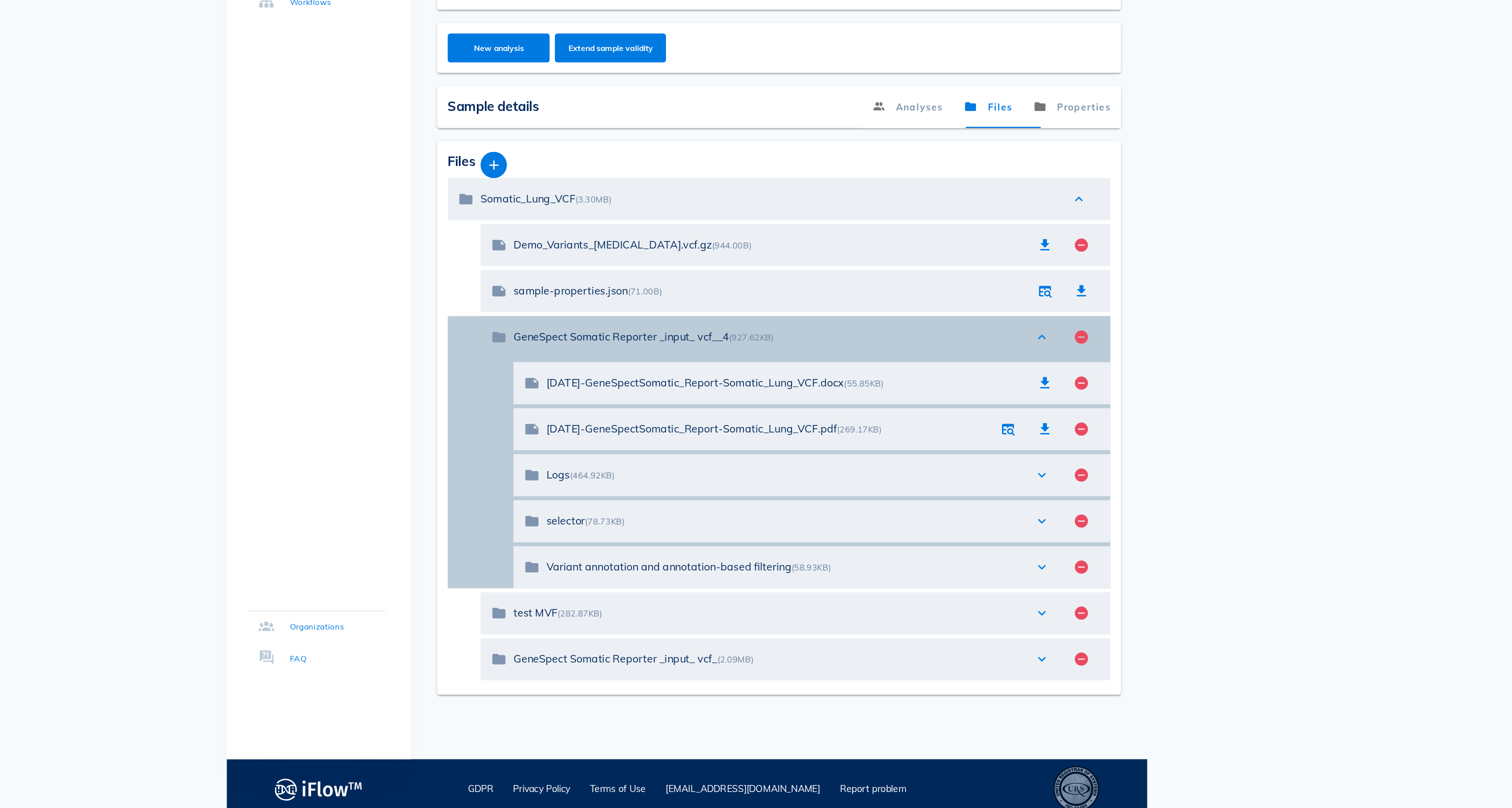
click at [1020, 436] on icon "expand_less" at bounding box center [1026, 442] width 12 height 12
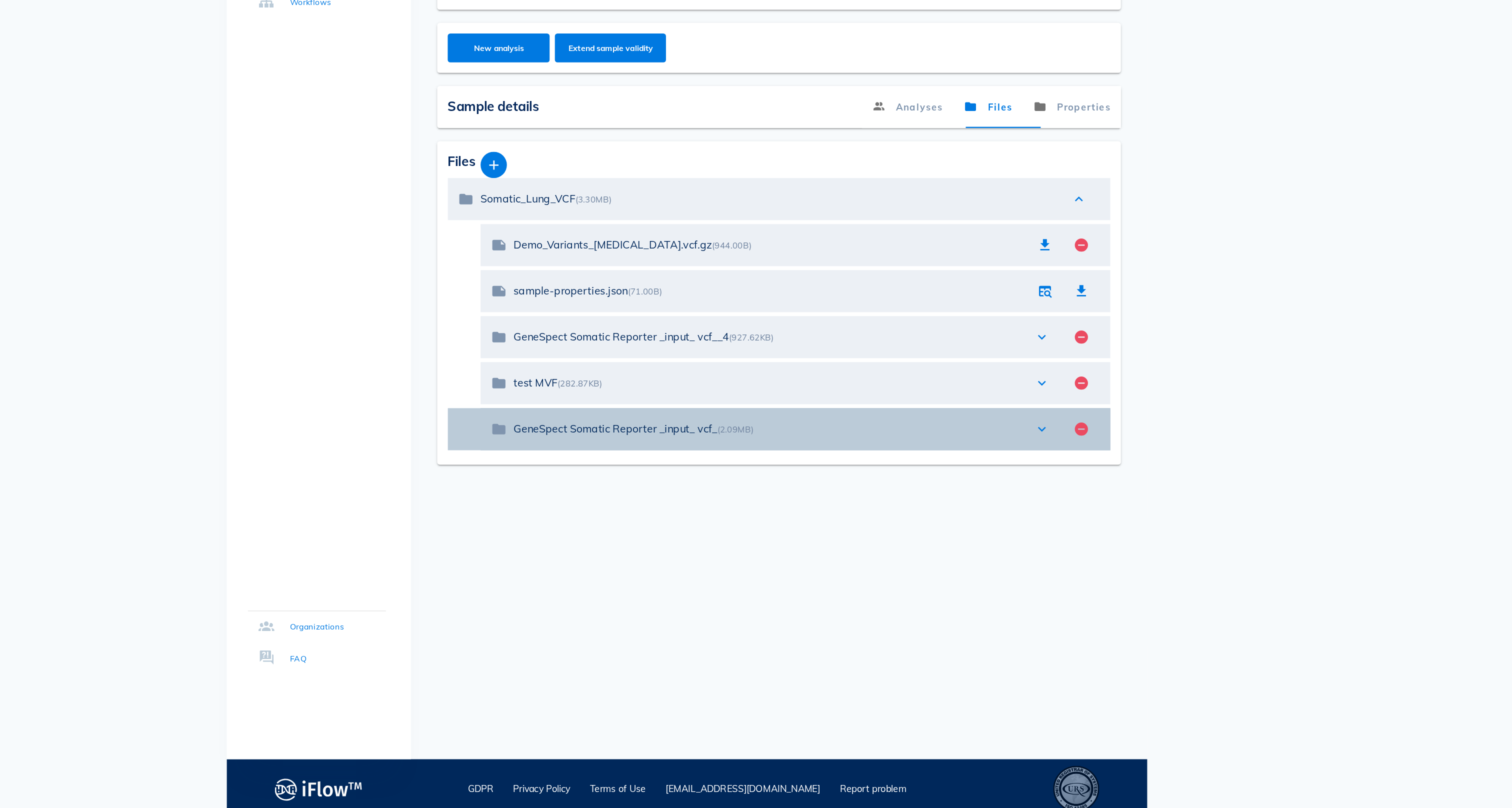
click at [1020, 506] on icon "expand_more" at bounding box center [1026, 512] width 12 height 12
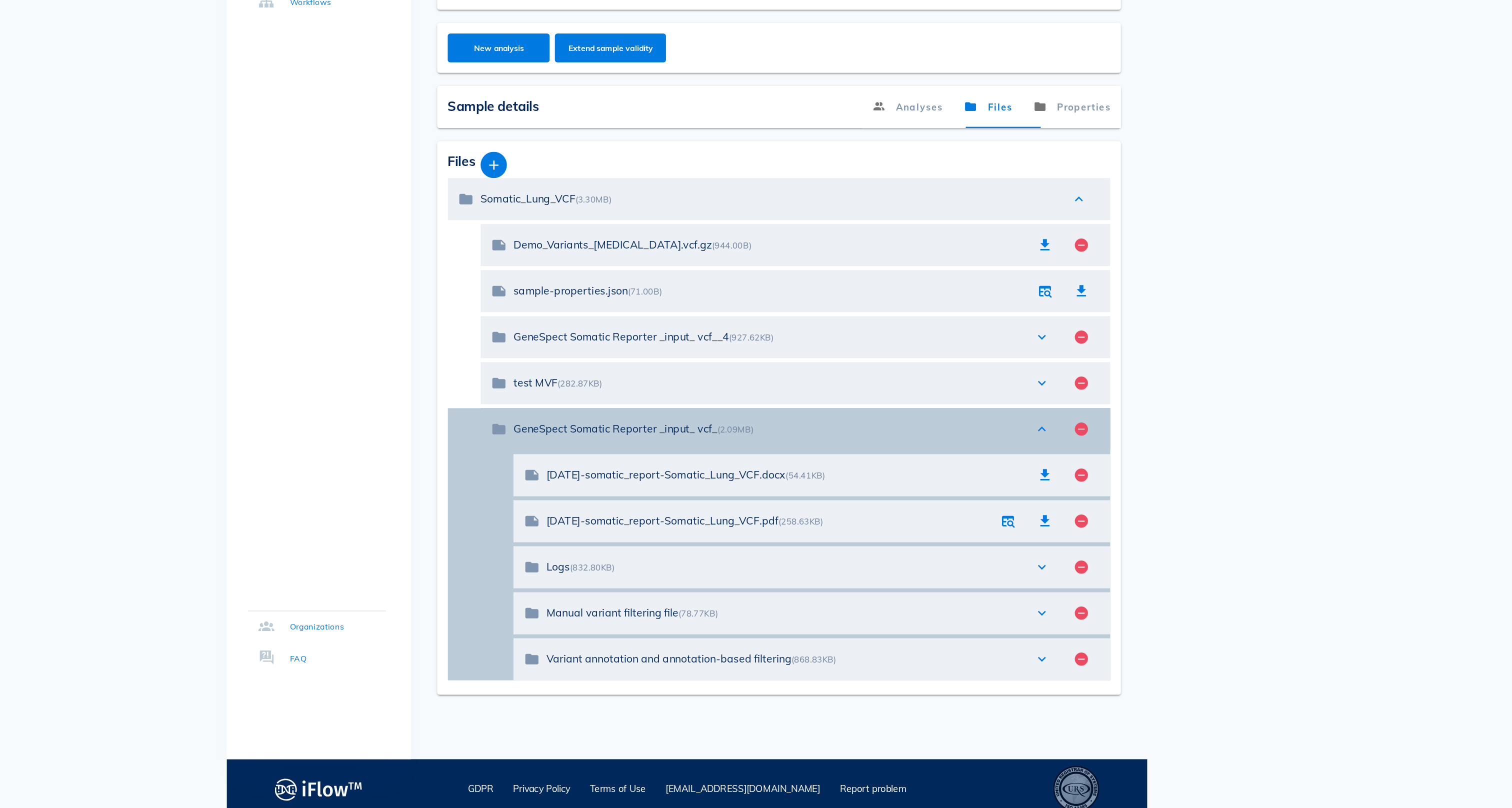
click at [1020, 506] on icon "expand_less" at bounding box center [1026, 512] width 12 height 12
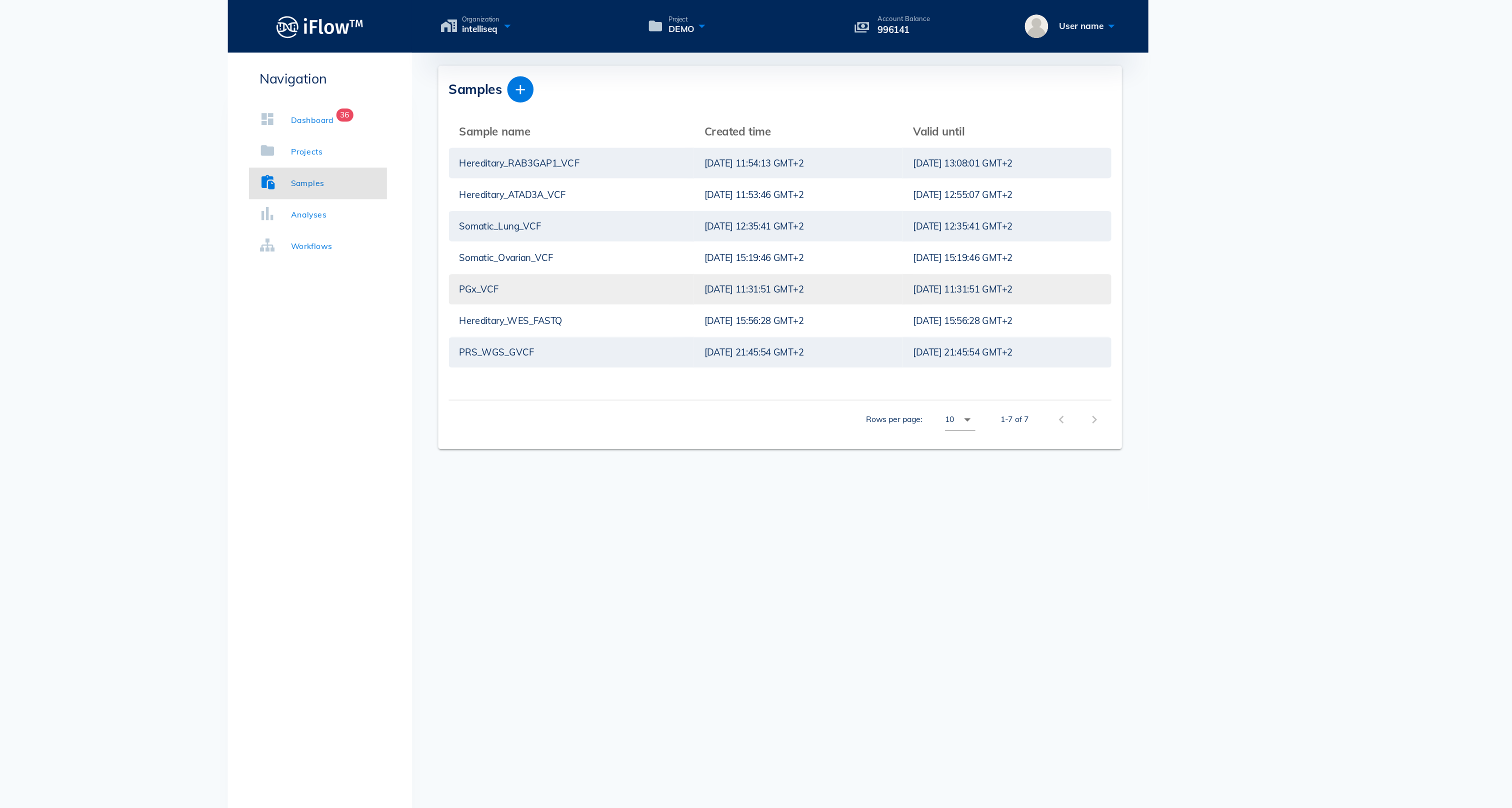
click at [582, 222] on div "PGx_VCF" at bounding box center [667, 220] width 171 height 23
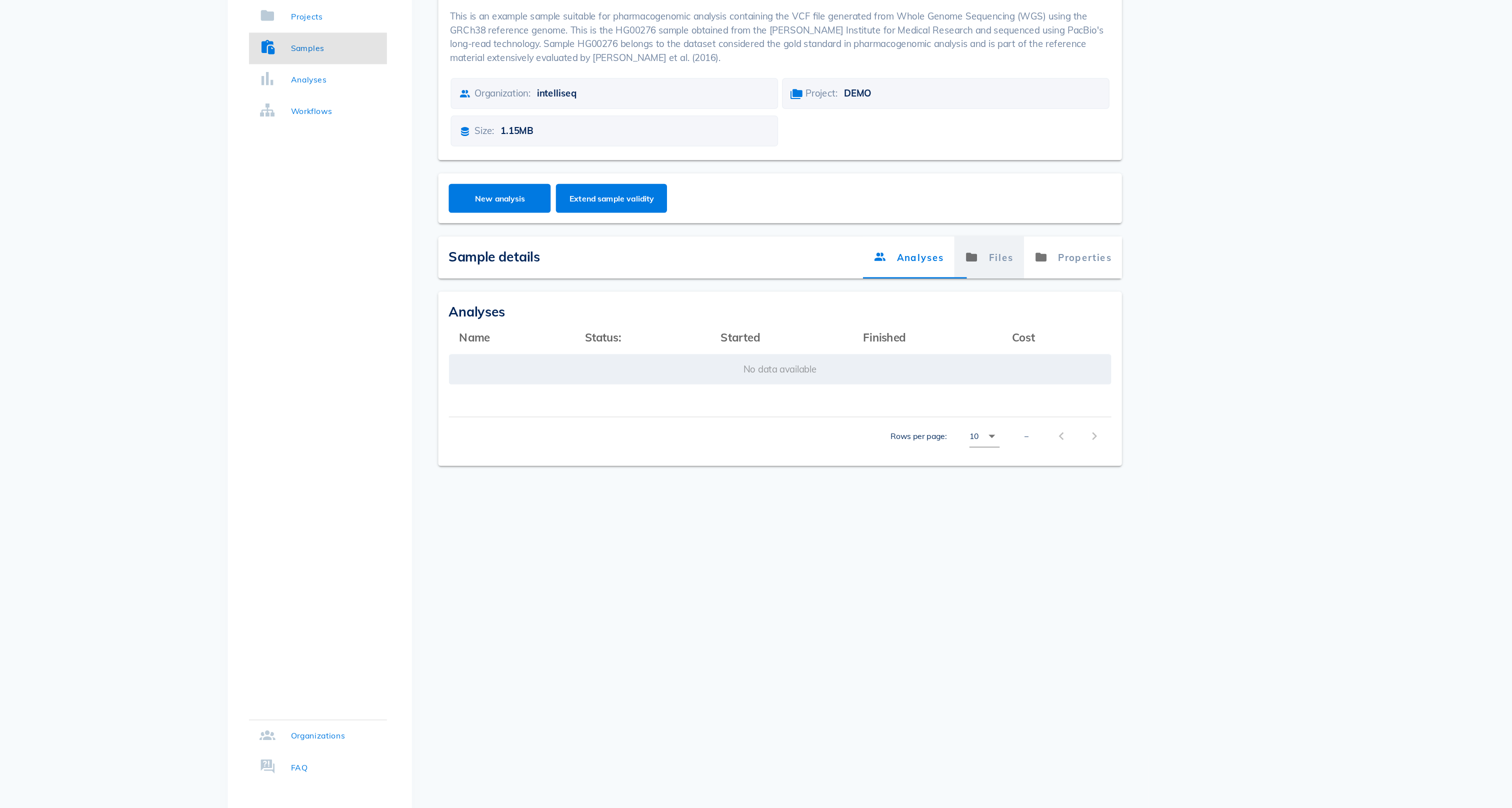
click at [959, 282] on link "Files" at bounding box center [985, 299] width 53 height 32
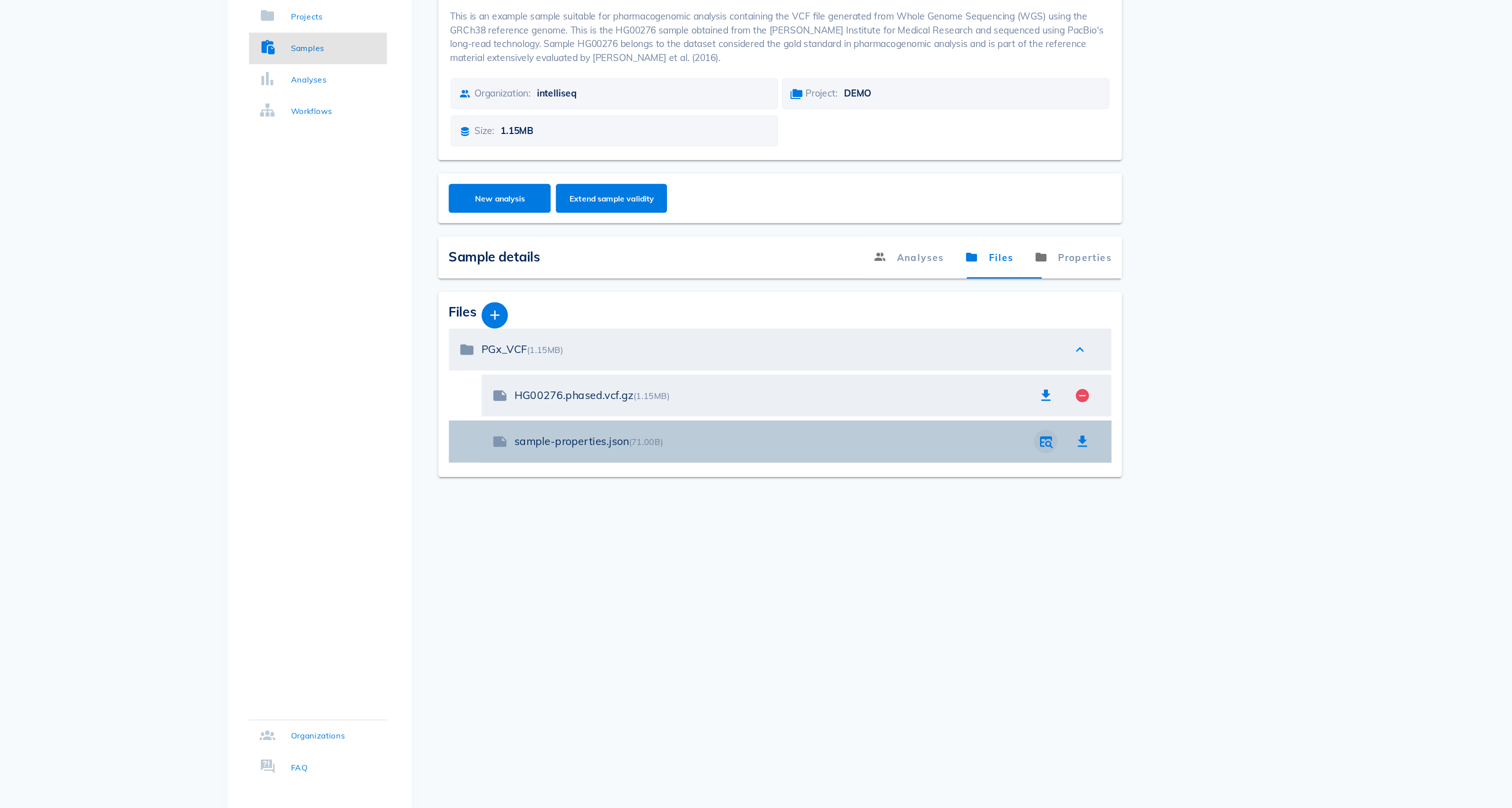
click at [1022, 432] on icon "button" at bounding box center [1028, 438] width 12 height 12
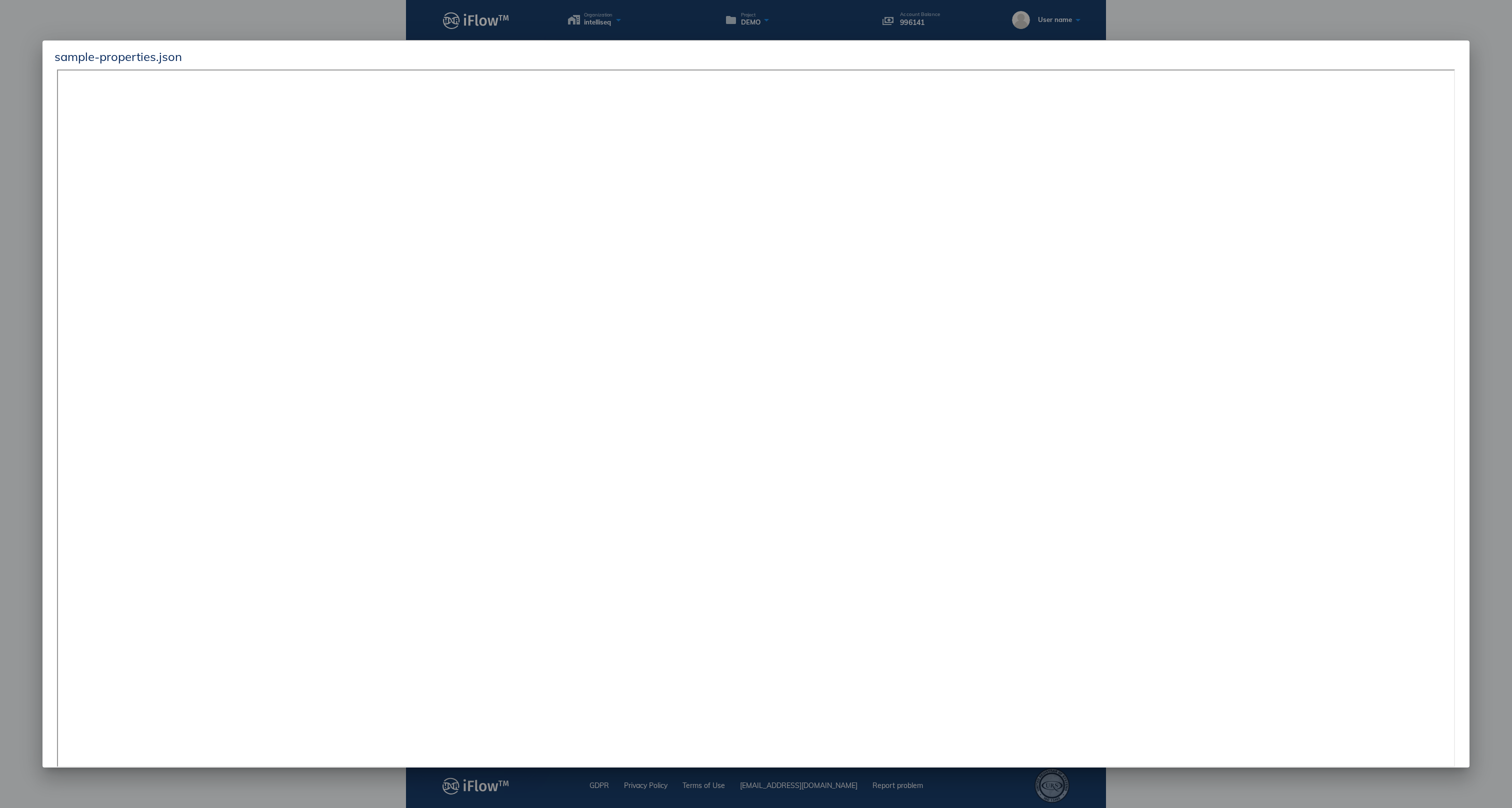
click at [1250, 24] on div at bounding box center [756, 404] width 1512 height 808
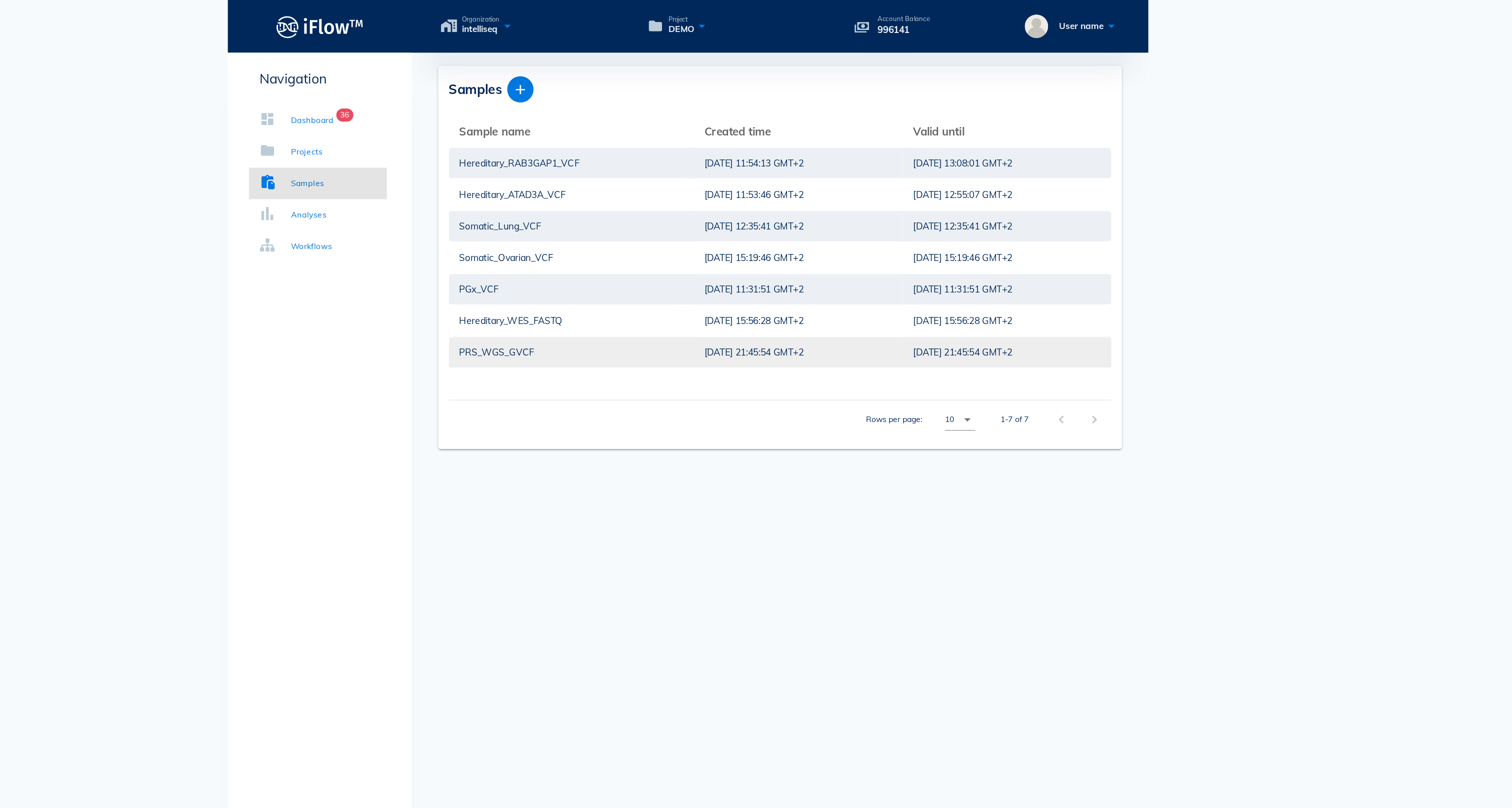
click at [582, 269] on div "PRS_WGS_GVCF" at bounding box center [667, 268] width 171 height 23
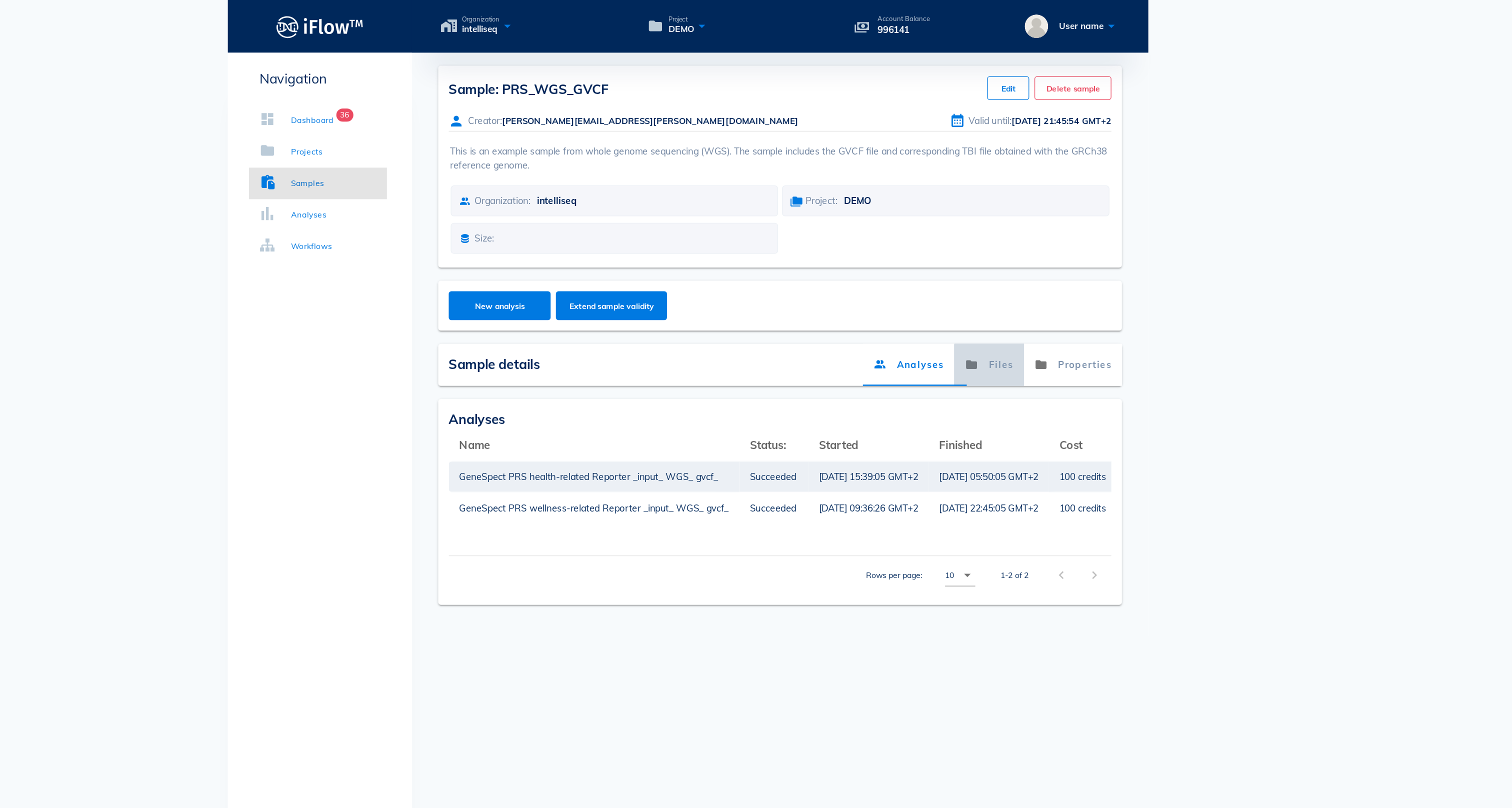
click at [959, 294] on link "Files" at bounding box center [985, 278] width 53 height 32
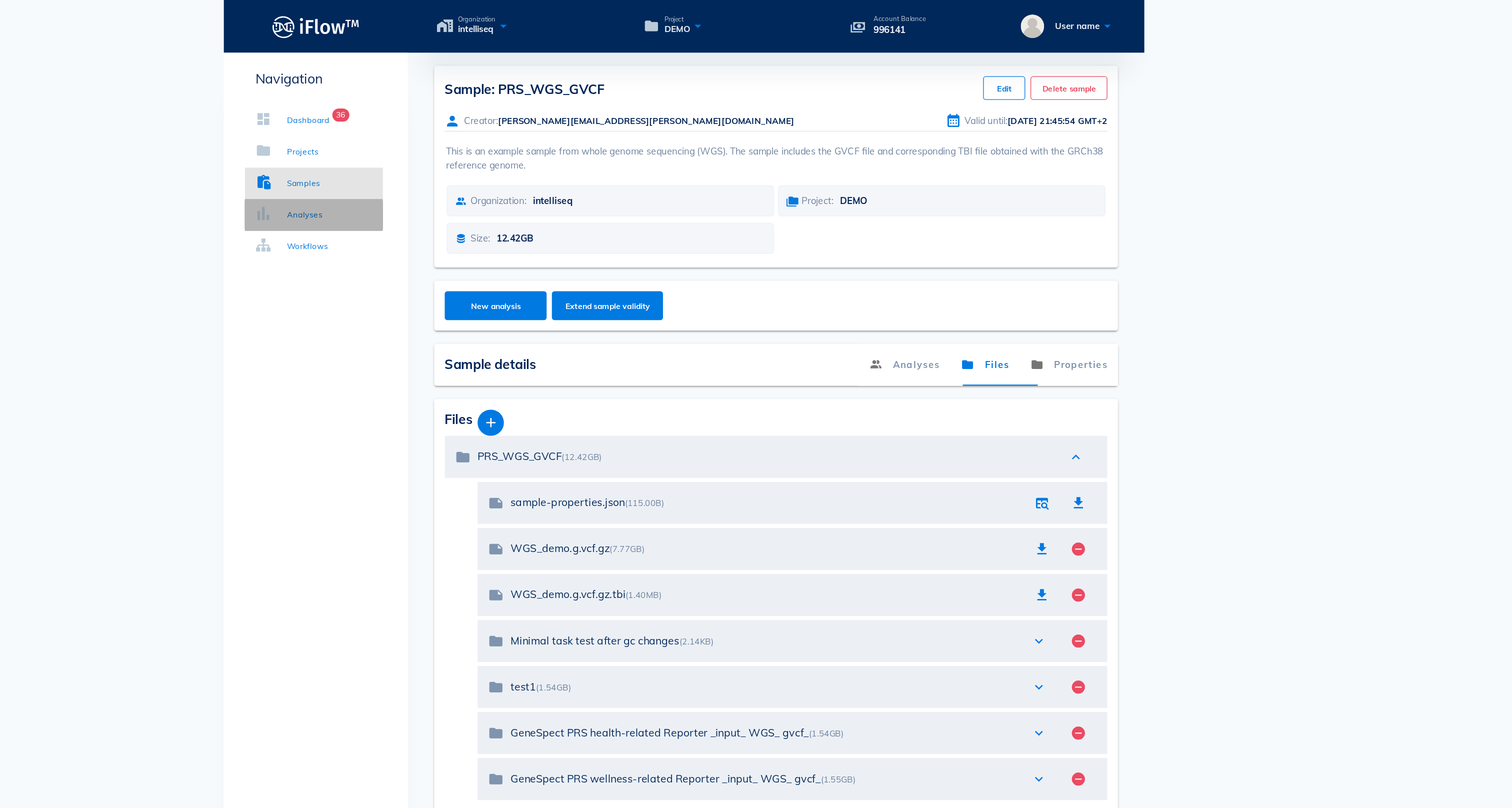
click at [422, 156] on link "Analyses" at bounding box center [474, 163] width 105 height 24
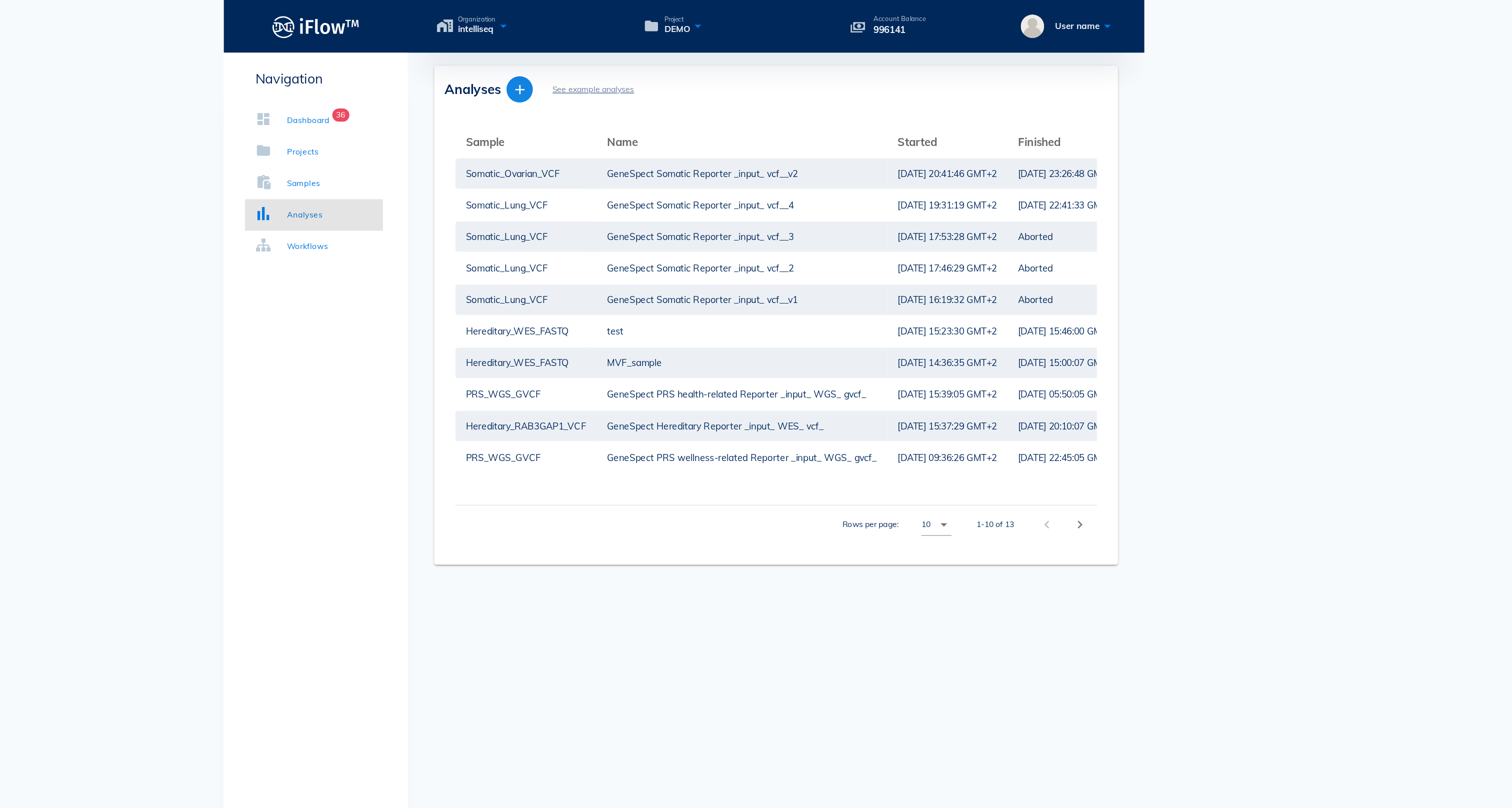
click at [625, 69] on icon "button" at bounding box center [630, 68] width 12 height 12
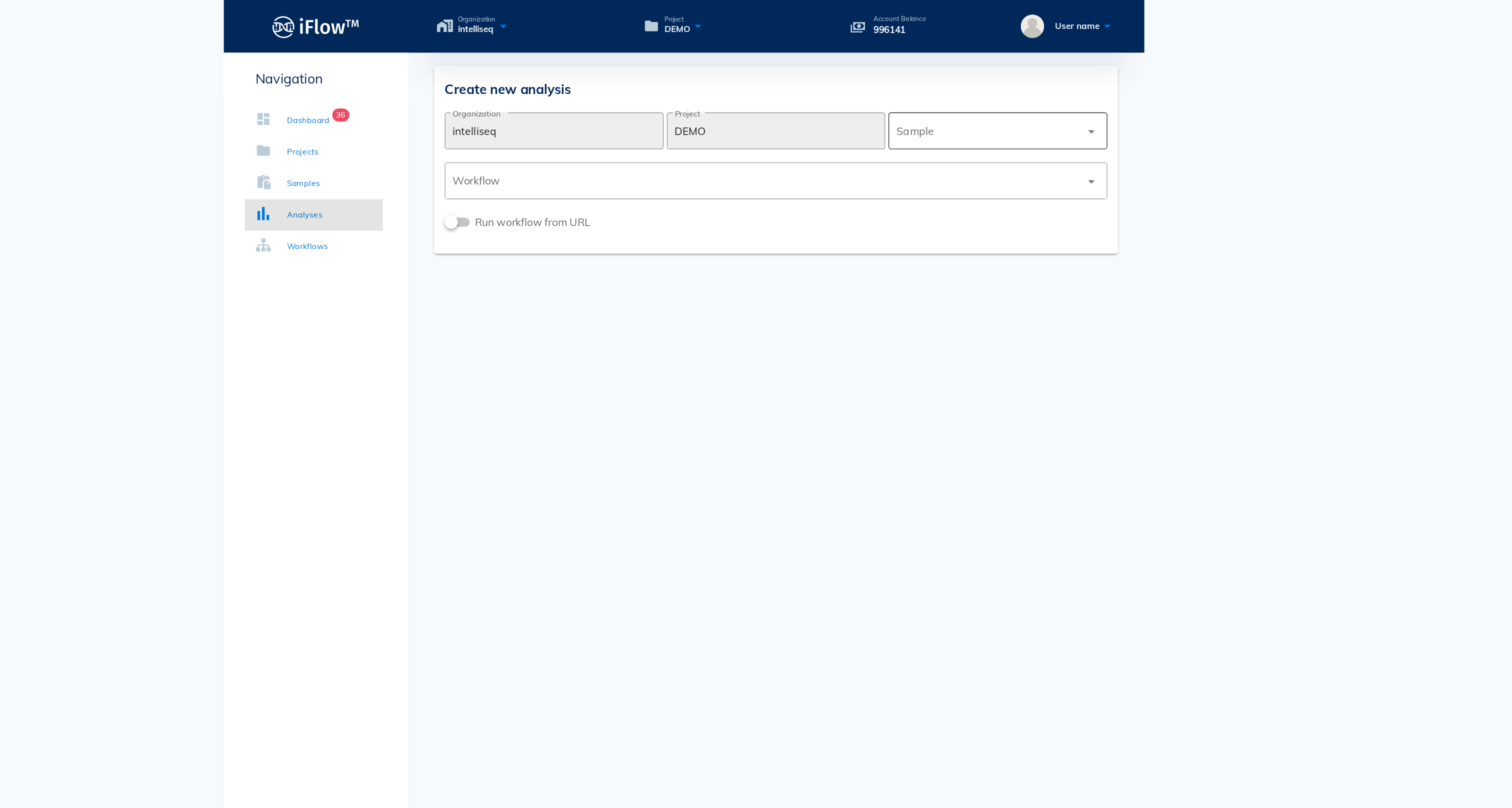
click at [918, 105] on div at bounding box center [988, 100] width 141 height 24
click at [920, 127] on div "Hereditary_WES_FASTQ" at bounding box center [995, 126] width 151 height 10
click at [709, 139] on div at bounding box center [820, 138] width 478 height 24
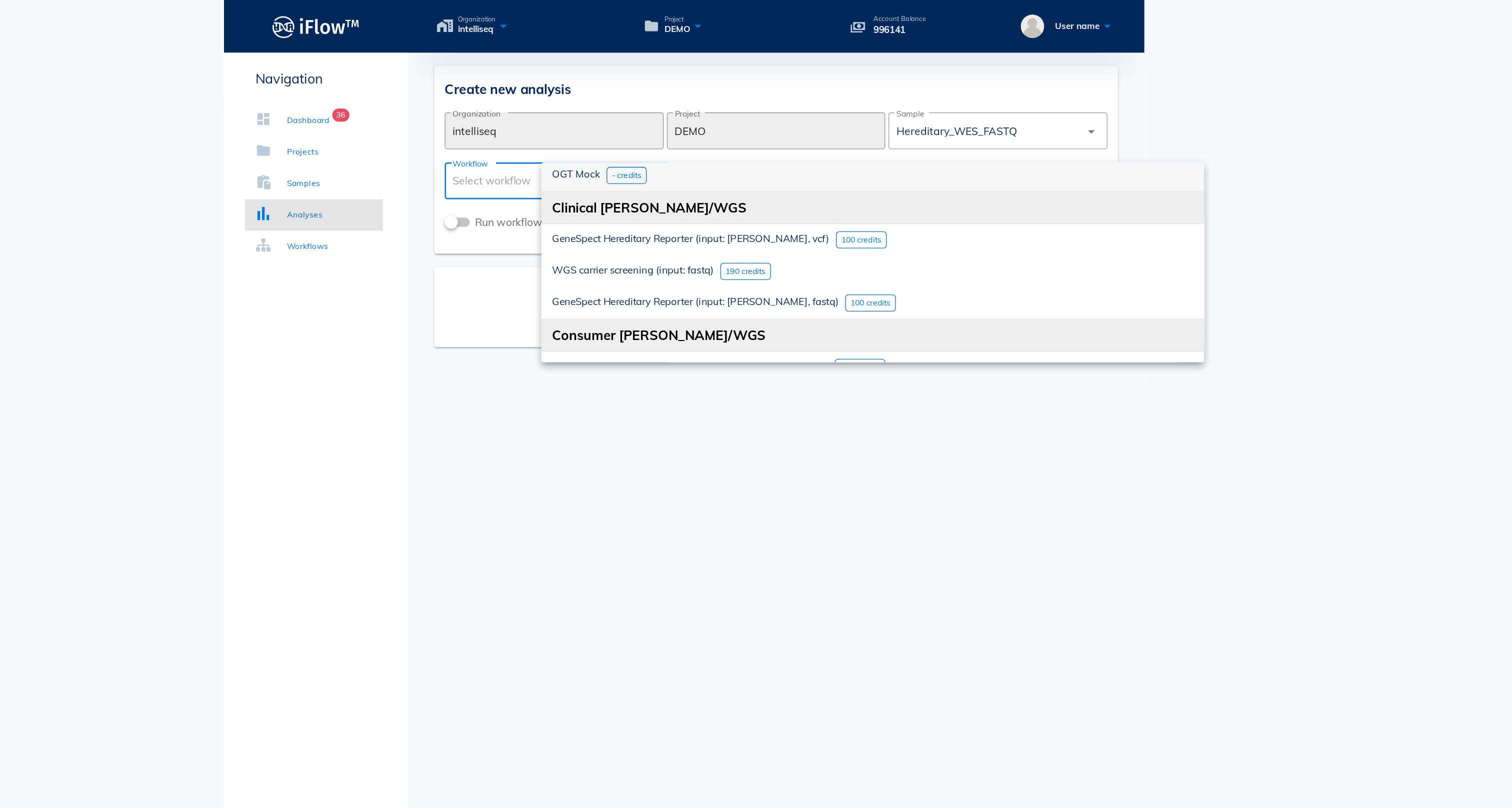
scroll to position [69, 0]
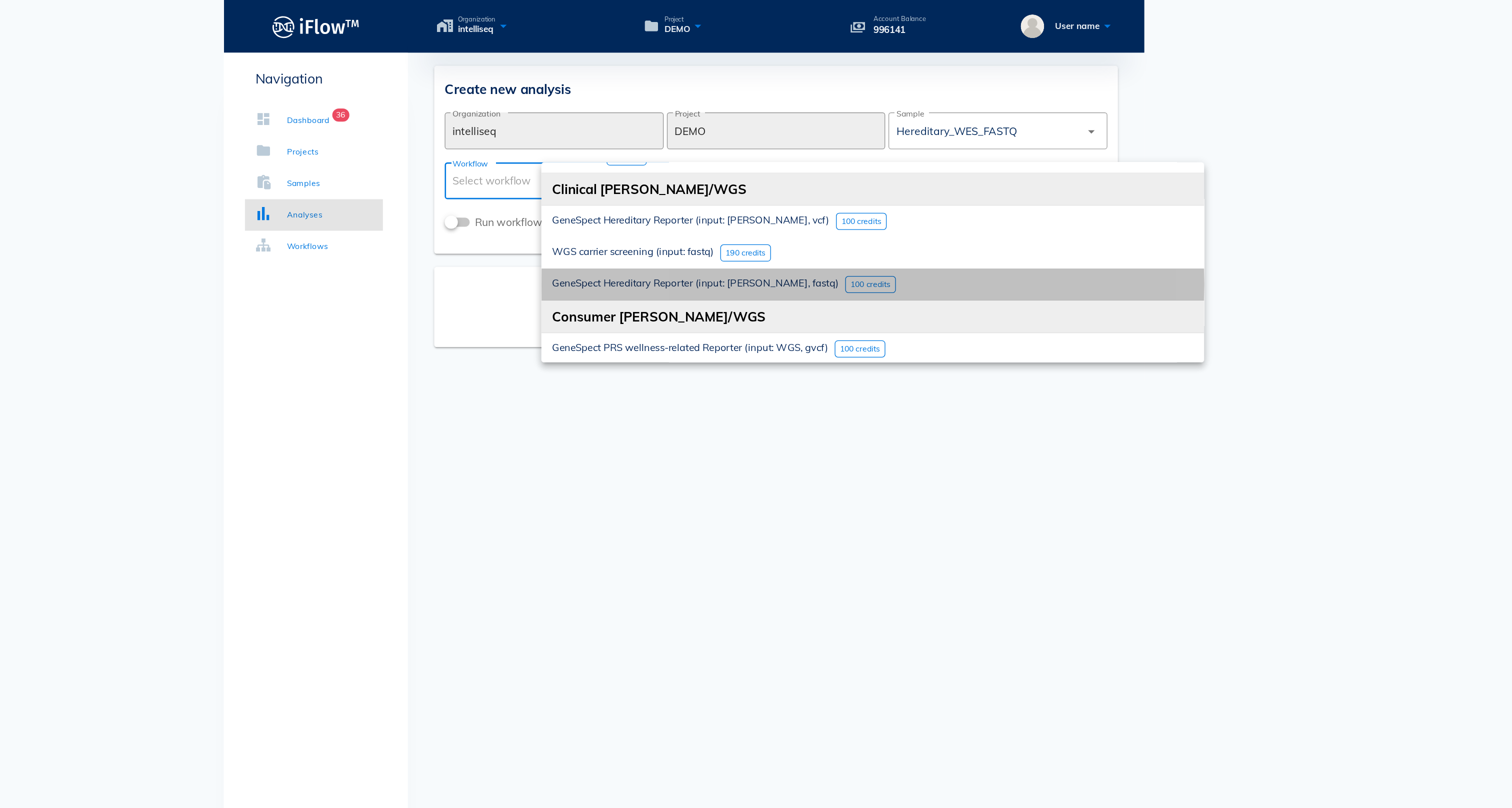
click at [655, 215] on span "GeneSpect Hereditary Reporter (input: [PERSON_NAME], fastq)" at bounding box center [764, 216] width 218 height 10
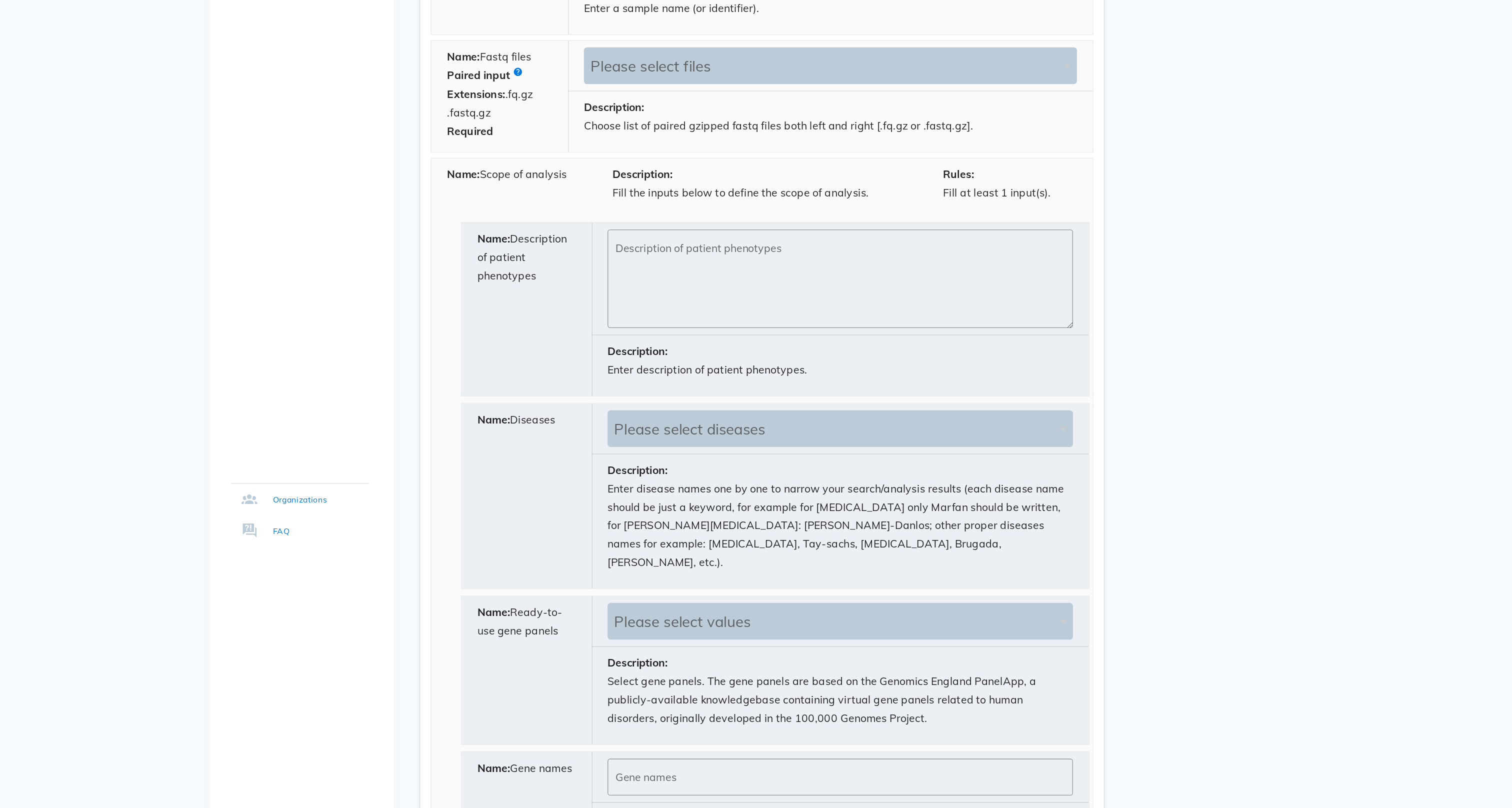
scroll to position [329, 0]
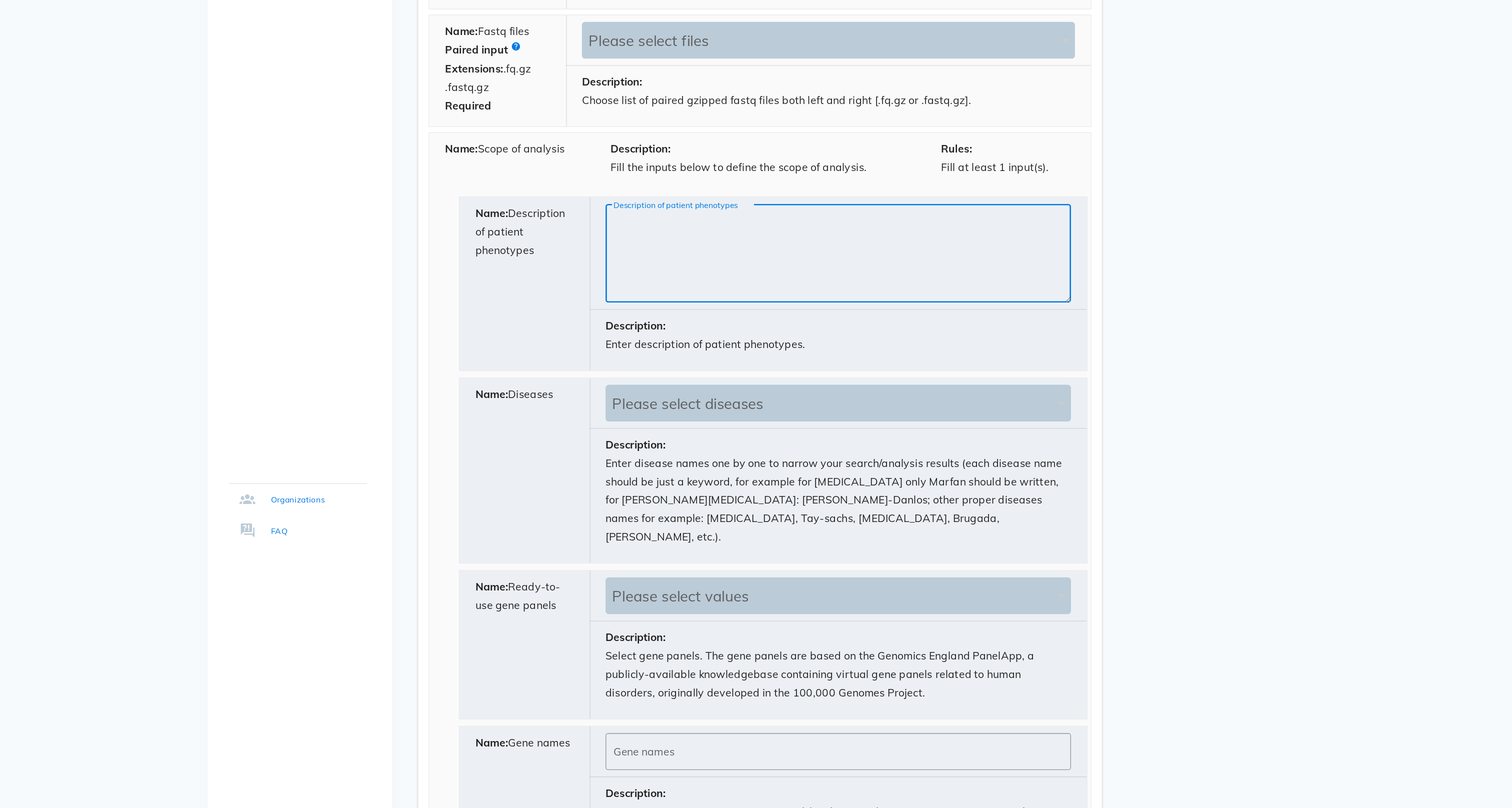
click at [715, 353] on textarea "Description of patient phenotypes" at bounding box center [889, 388] width 348 height 70
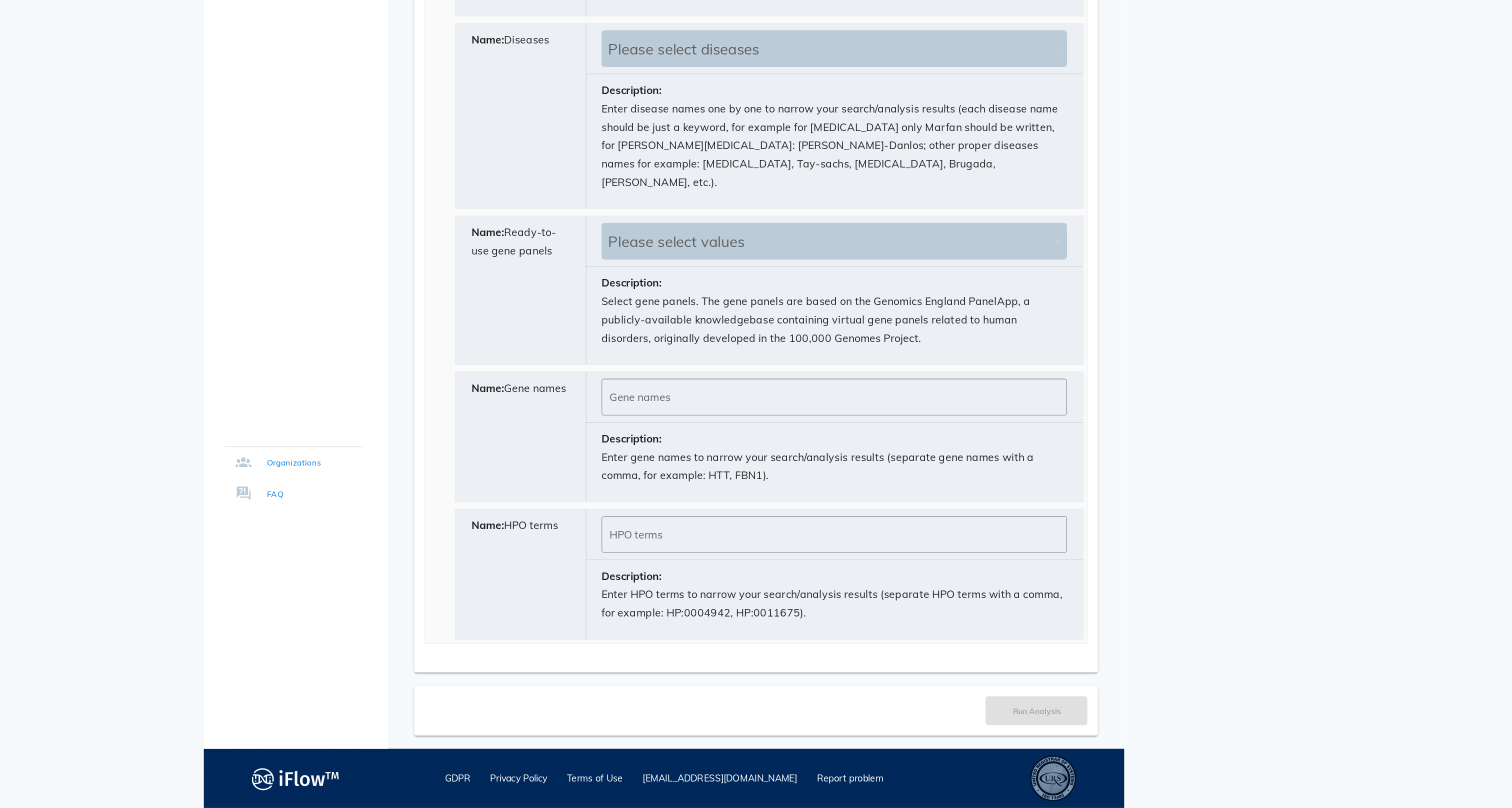
scroll to position [646, 0]
click at [715, 488] on input "Gene names" at bounding box center [886, 496] width 342 height 16
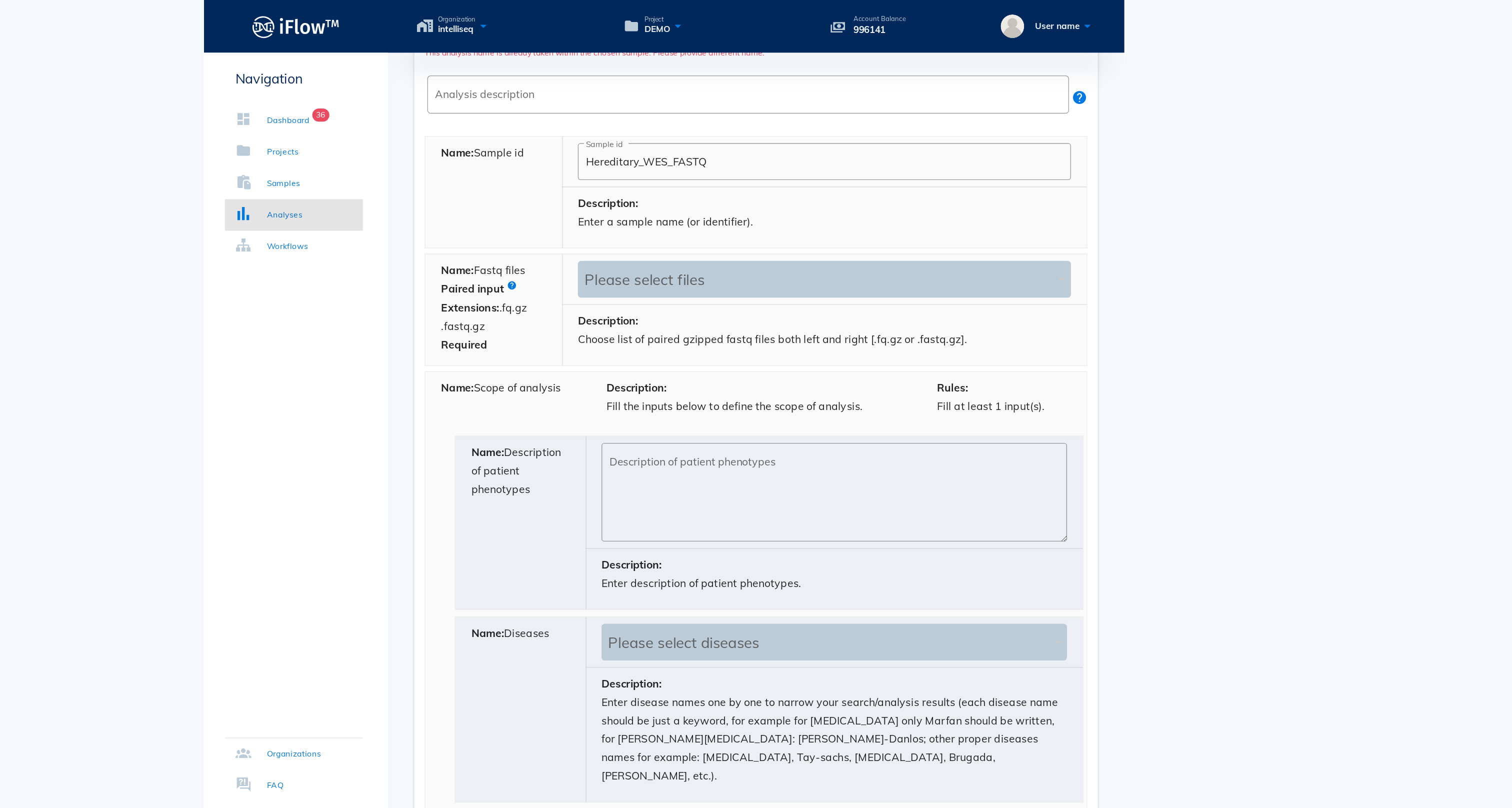
scroll to position [335, 0]
